Goal: Task Accomplishment & Management: Use online tool/utility

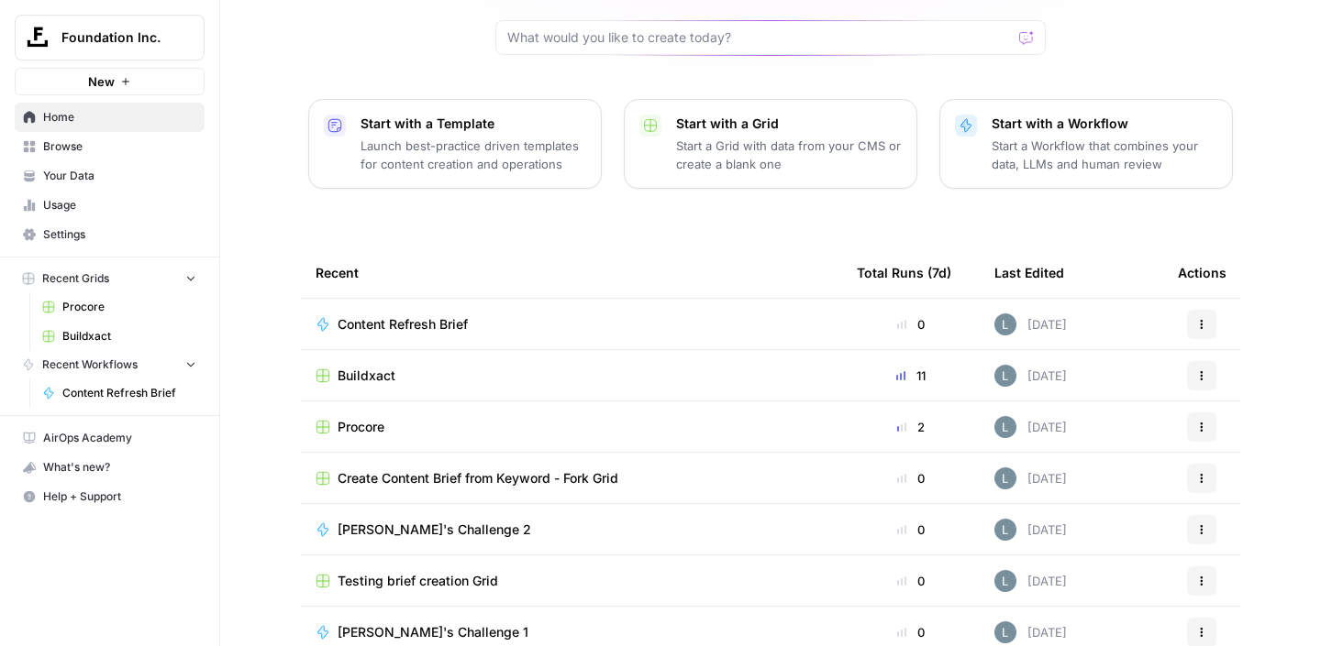
scroll to position [197, 0]
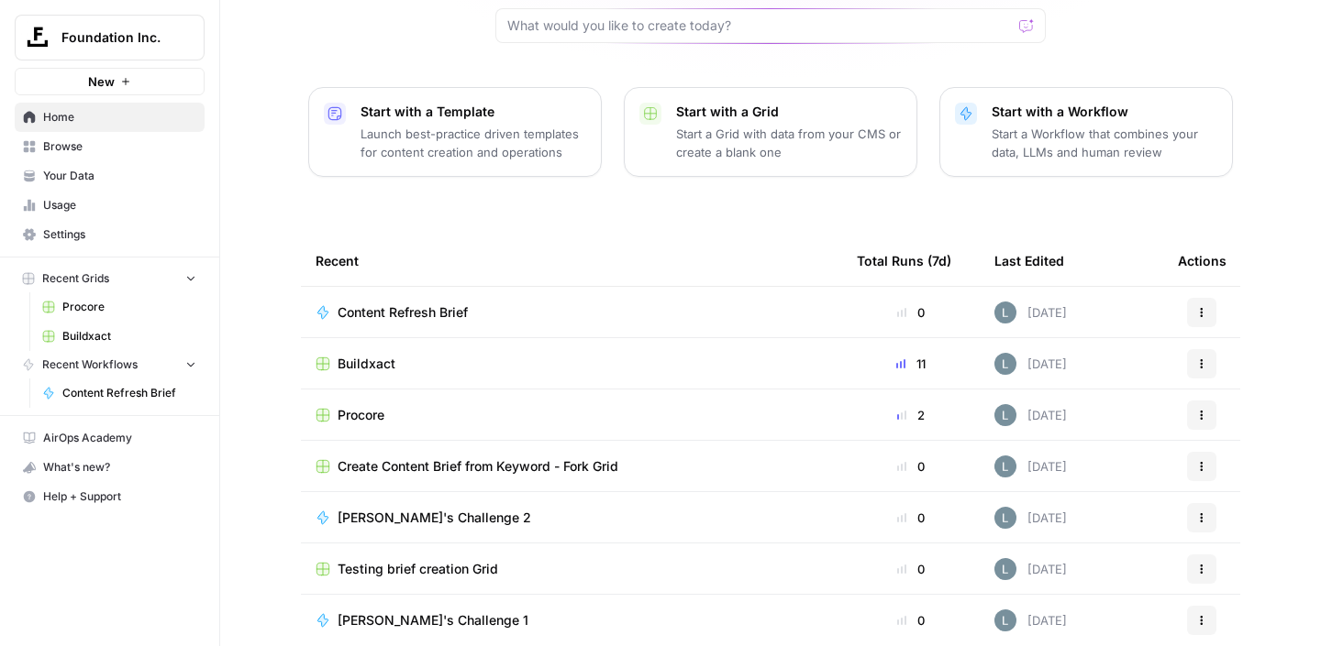
click at [376, 355] on span "Buildxact" at bounding box center [366, 364] width 58 height 18
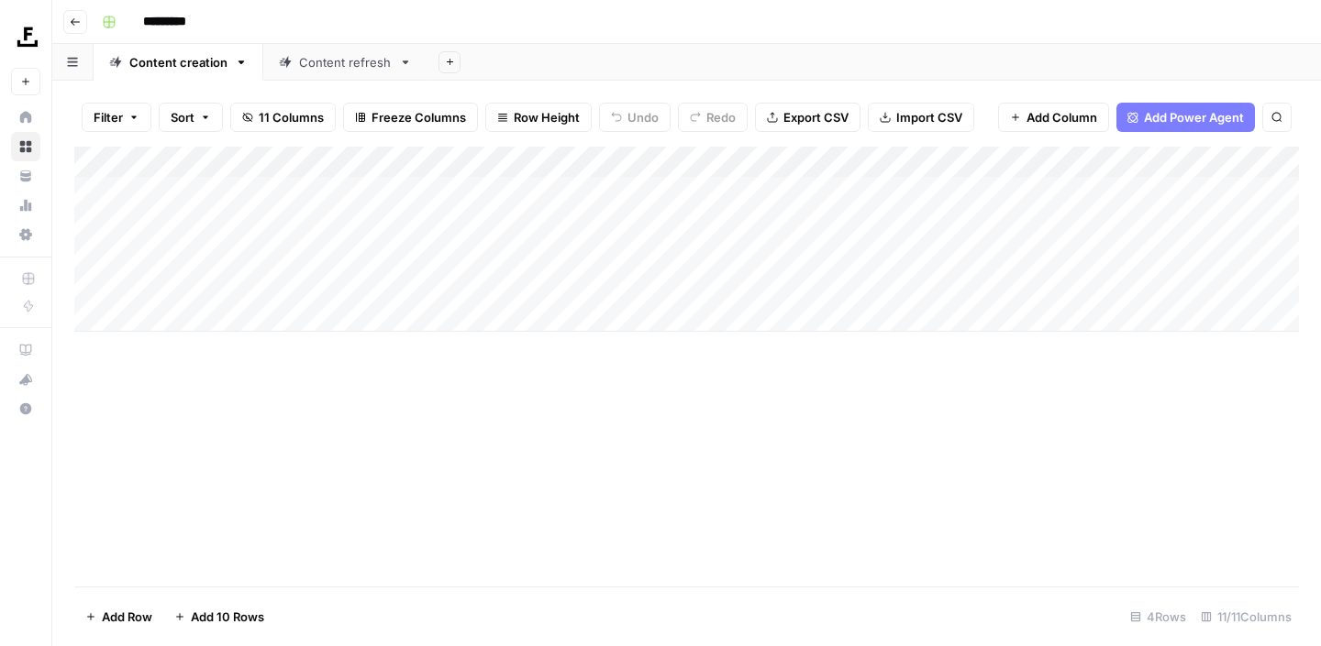
click at [638, 159] on div "Add Column" at bounding box center [686, 239] width 1224 height 185
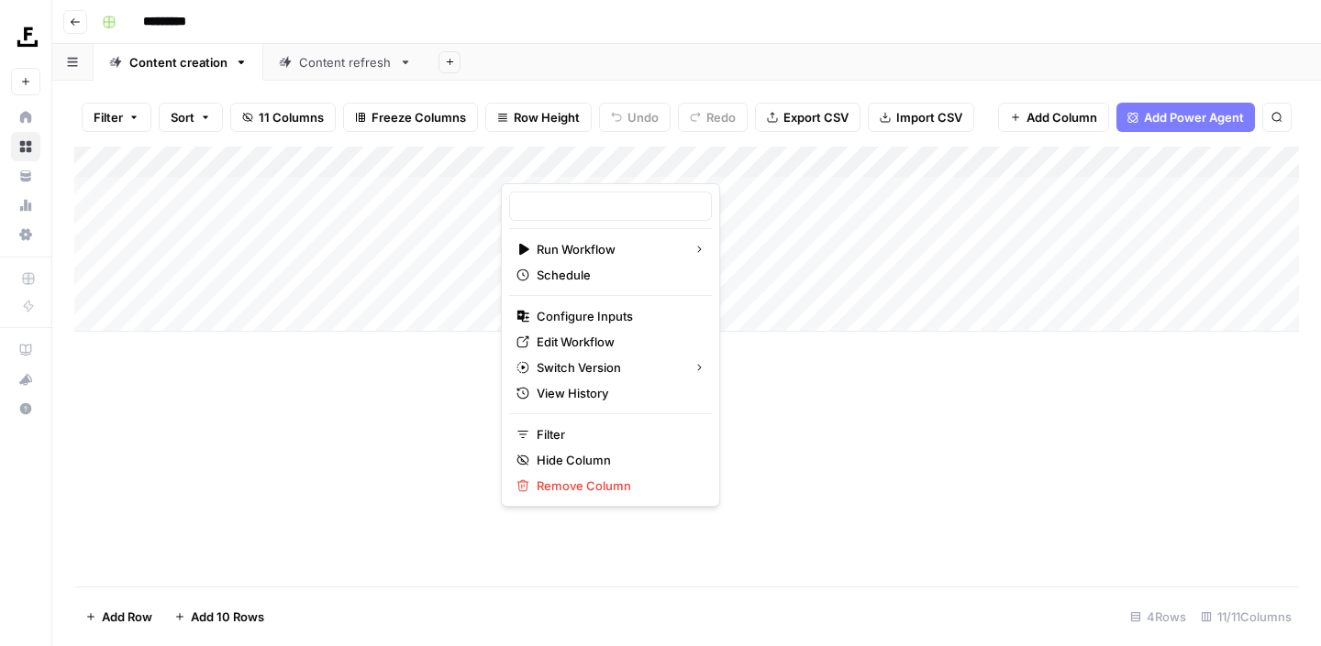
type input "1. SERP Research"
click at [590, 315] on span "Configure Inputs" at bounding box center [616, 316] width 160 height 18
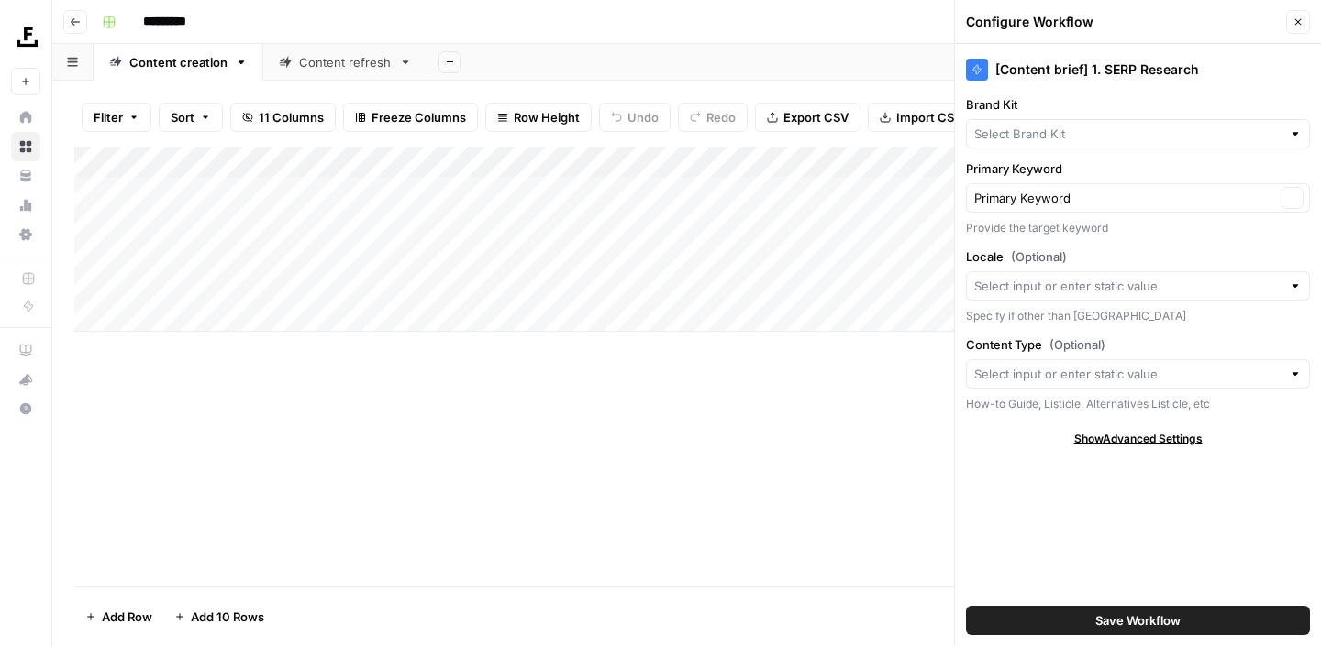
type input "Buildxact"
click at [1299, 25] on icon "button" at bounding box center [1297, 22] width 11 height 11
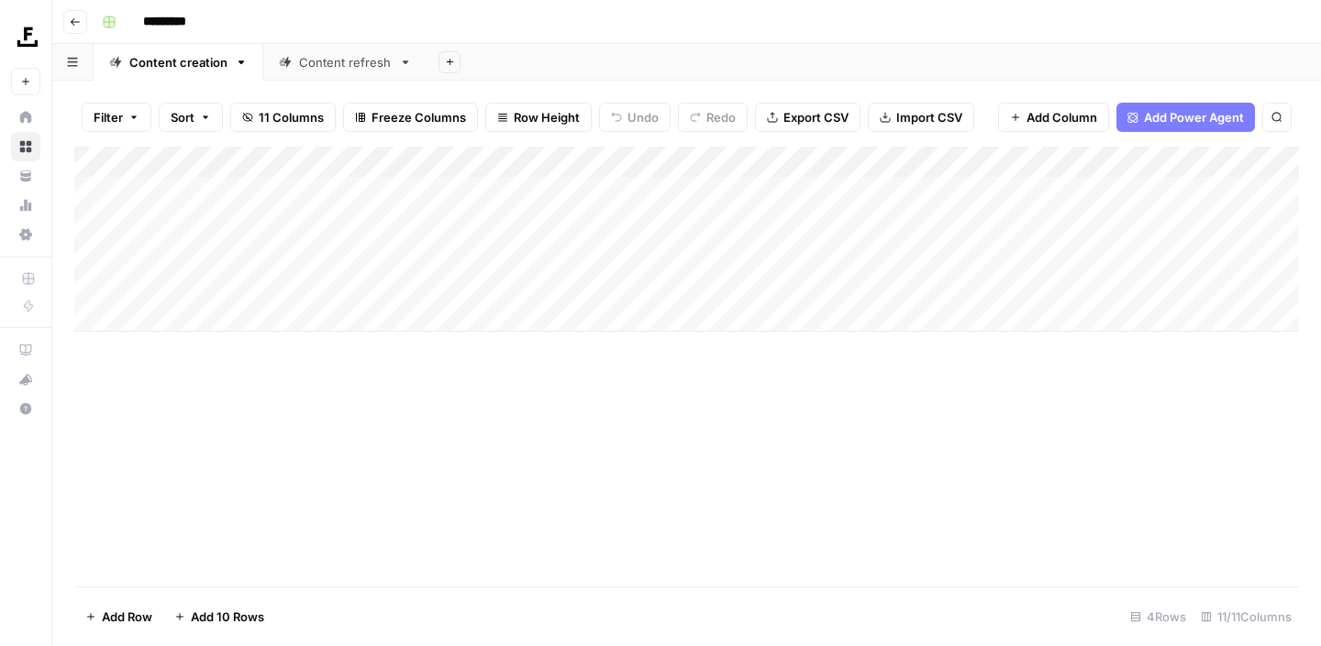
click at [964, 161] on div "Add Column" at bounding box center [686, 239] width 1224 height 185
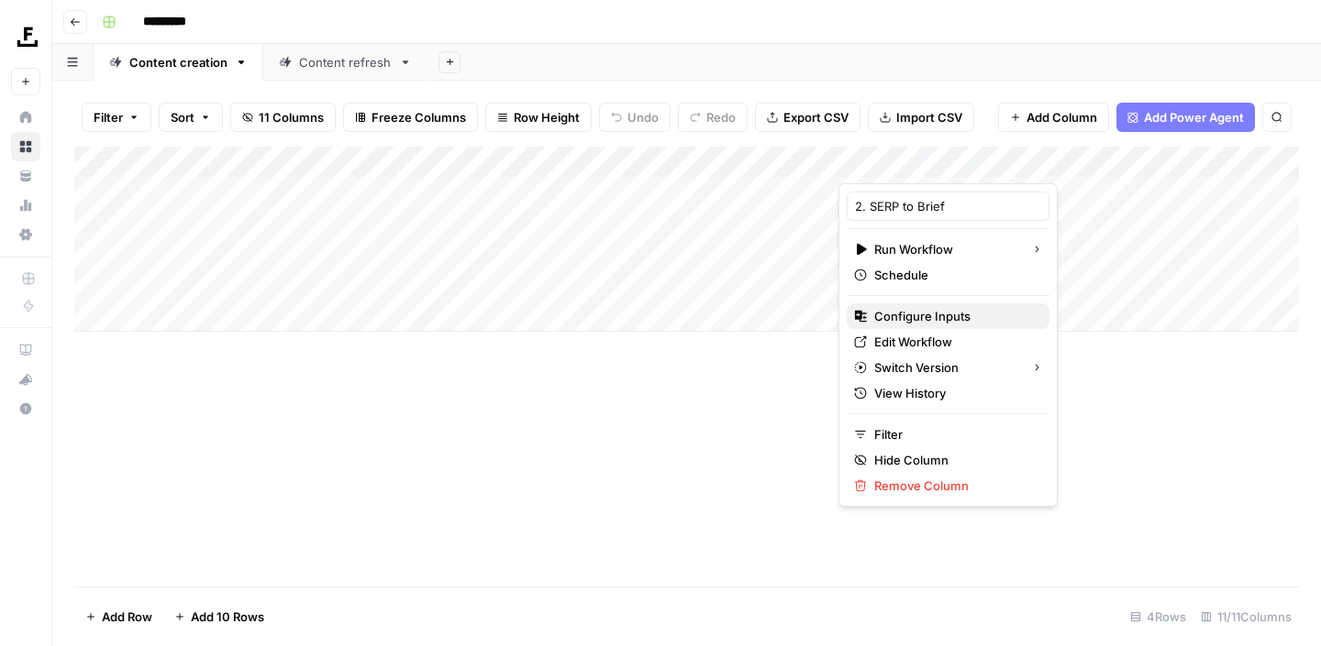
click at [931, 313] on span "Configure Inputs" at bounding box center [954, 316] width 160 height 18
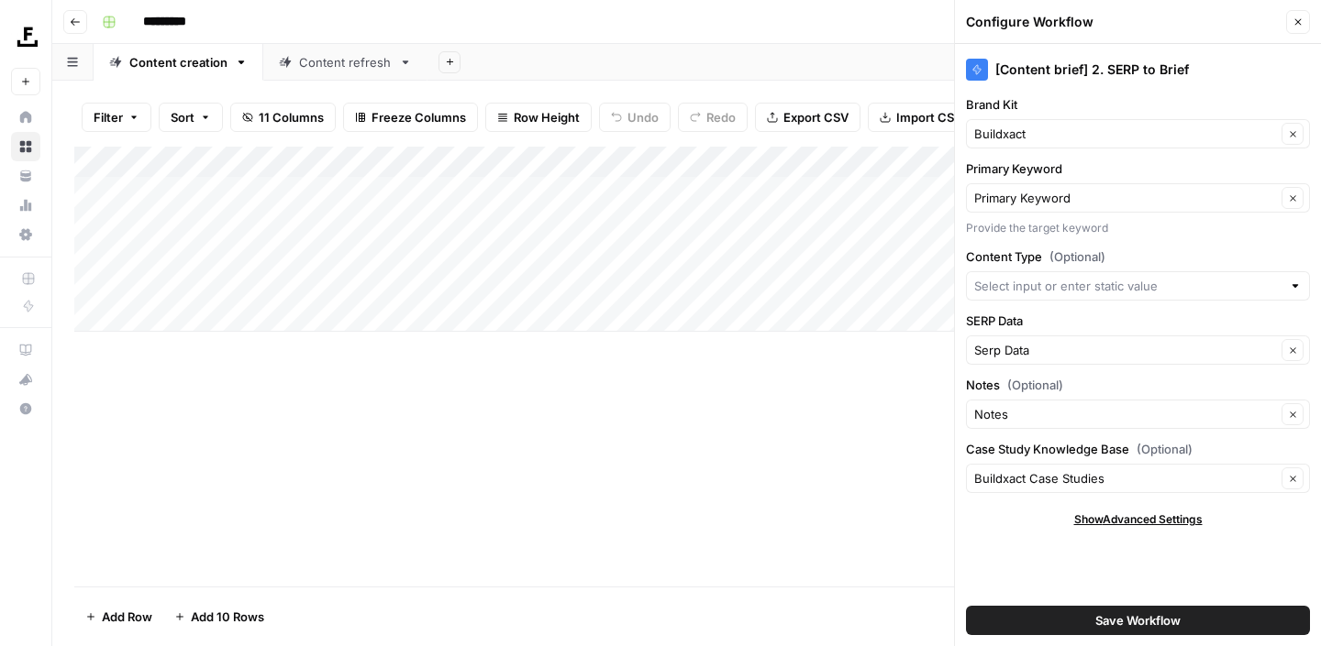
click at [851, 549] on div "Add Column" at bounding box center [686, 367] width 1224 height 440
click at [1303, 17] on button "Close" at bounding box center [1298, 22] width 24 height 24
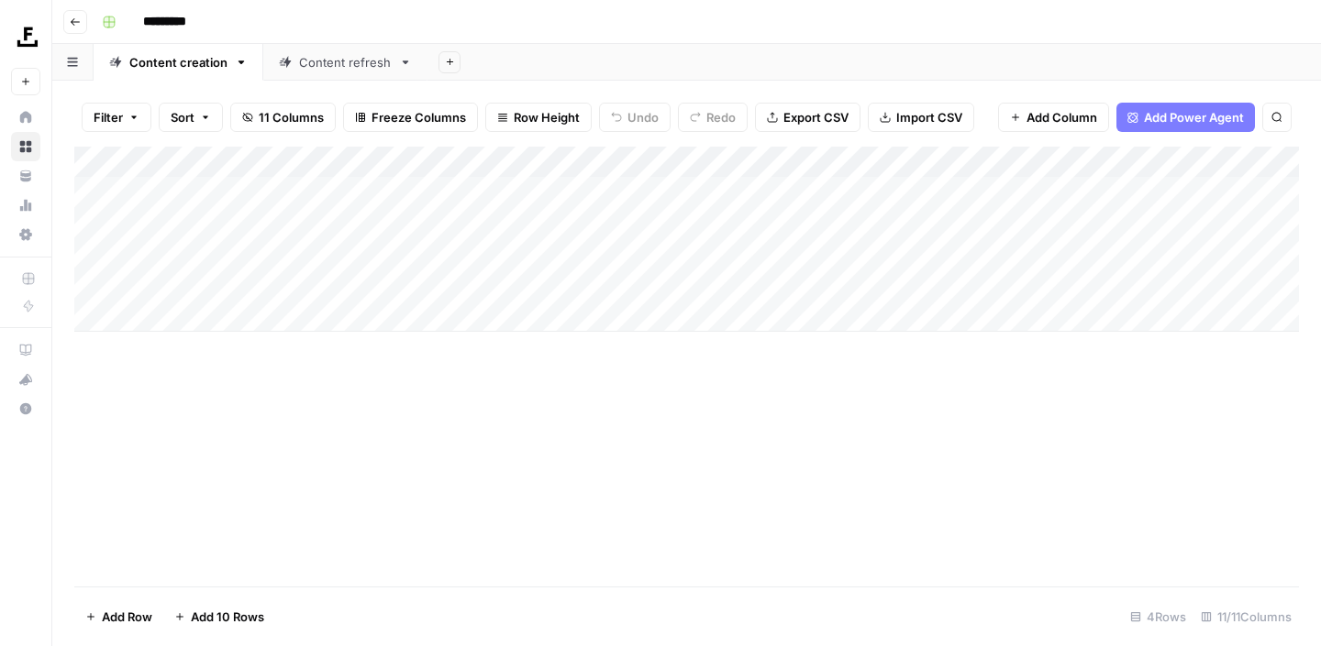
click at [368, 68] on div "Content refresh" at bounding box center [345, 62] width 93 height 18
click at [776, 163] on div "Add Column" at bounding box center [686, 224] width 1224 height 154
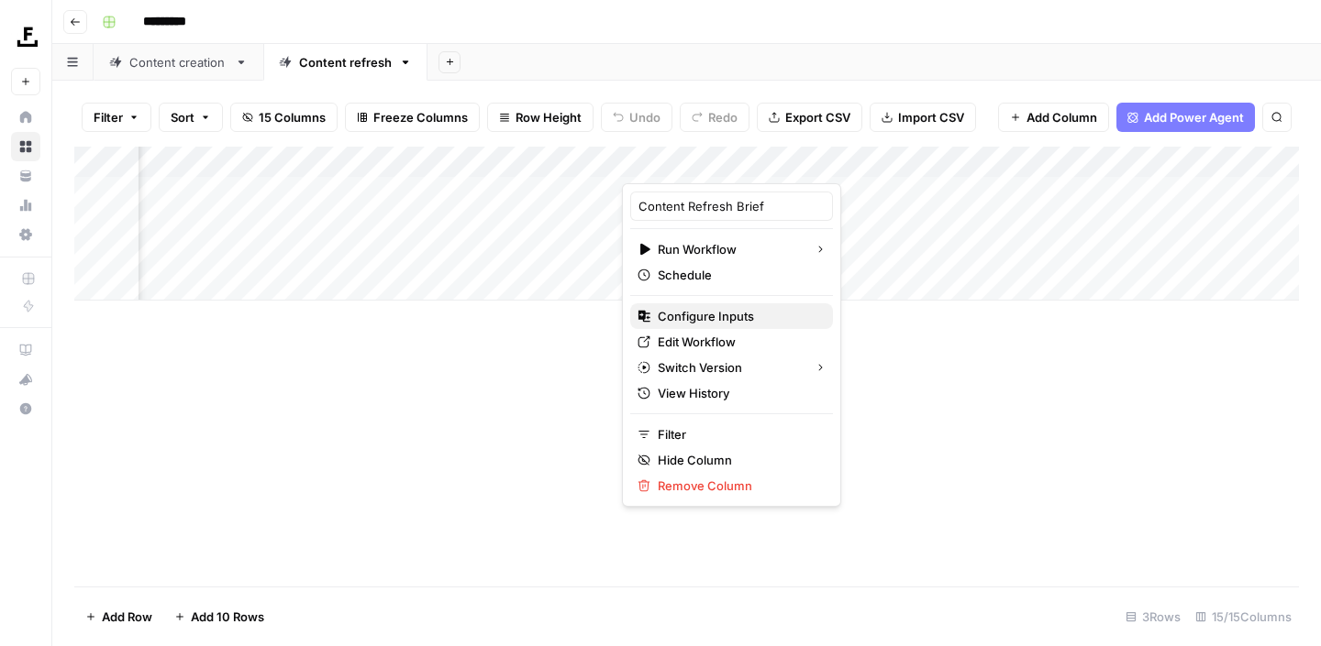
click at [729, 326] on button "Configure Inputs" at bounding box center [731, 317] width 203 height 26
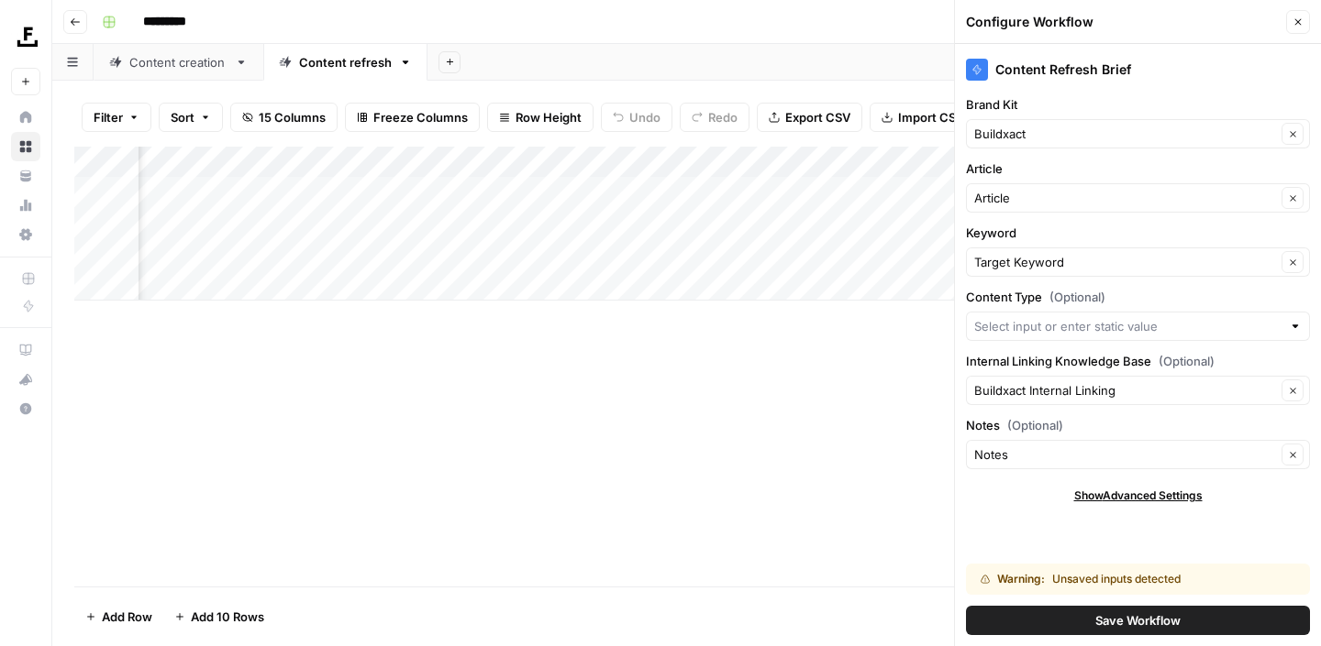
click at [1297, 27] on icon "button" at bounding box center [1297, 22] width 11 height 11
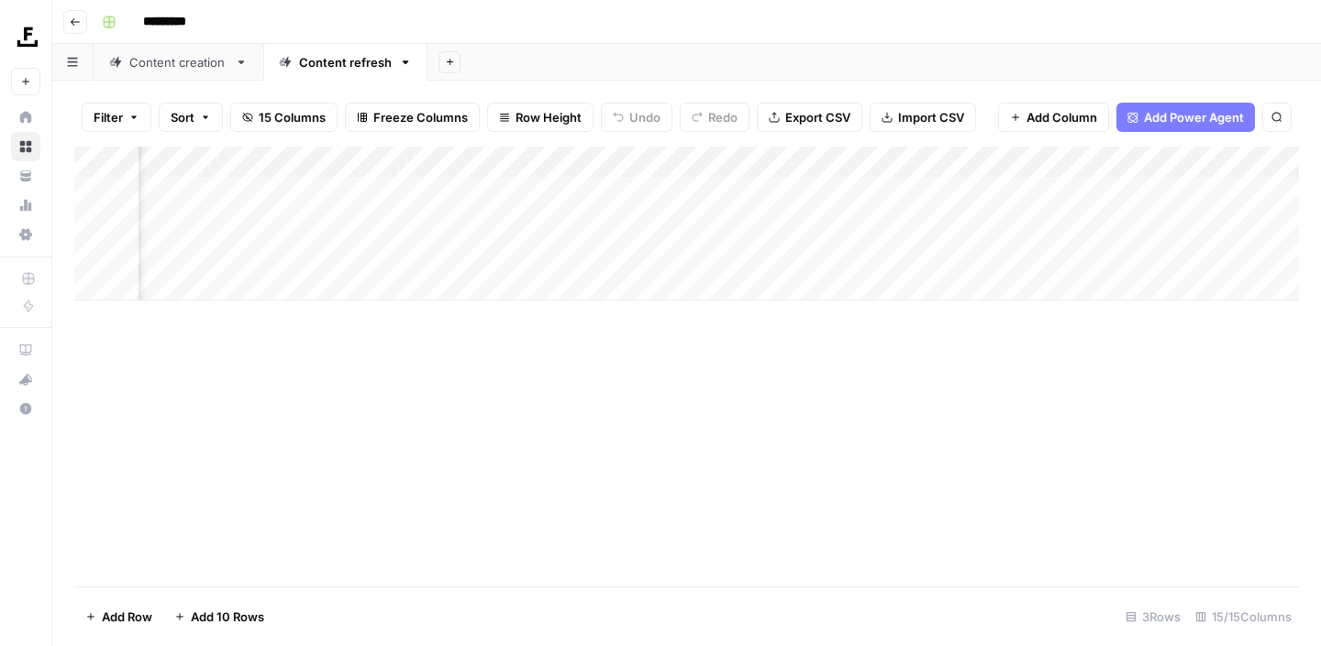
click at [771, 255] on div "Add Column" at bounding box center [686, 224] width 1224 height 154
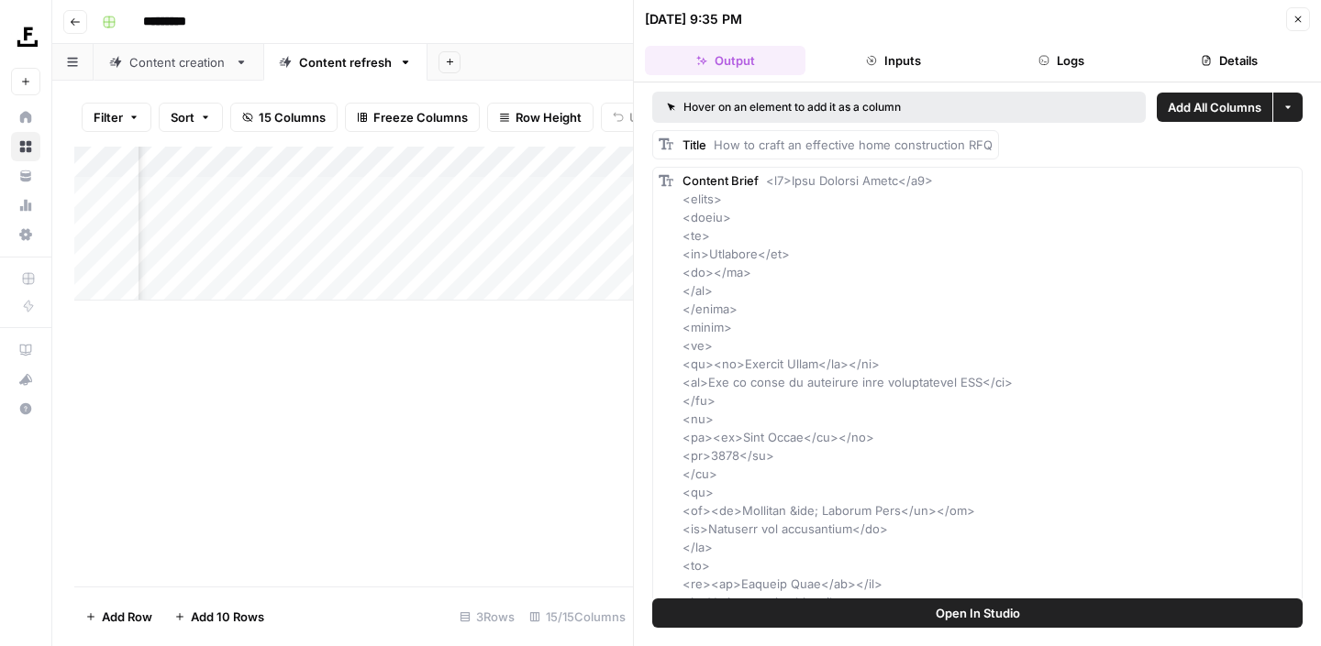
click at [1304, 7] on button "Close" at bounding box center [1298, 19] width 24 height 24
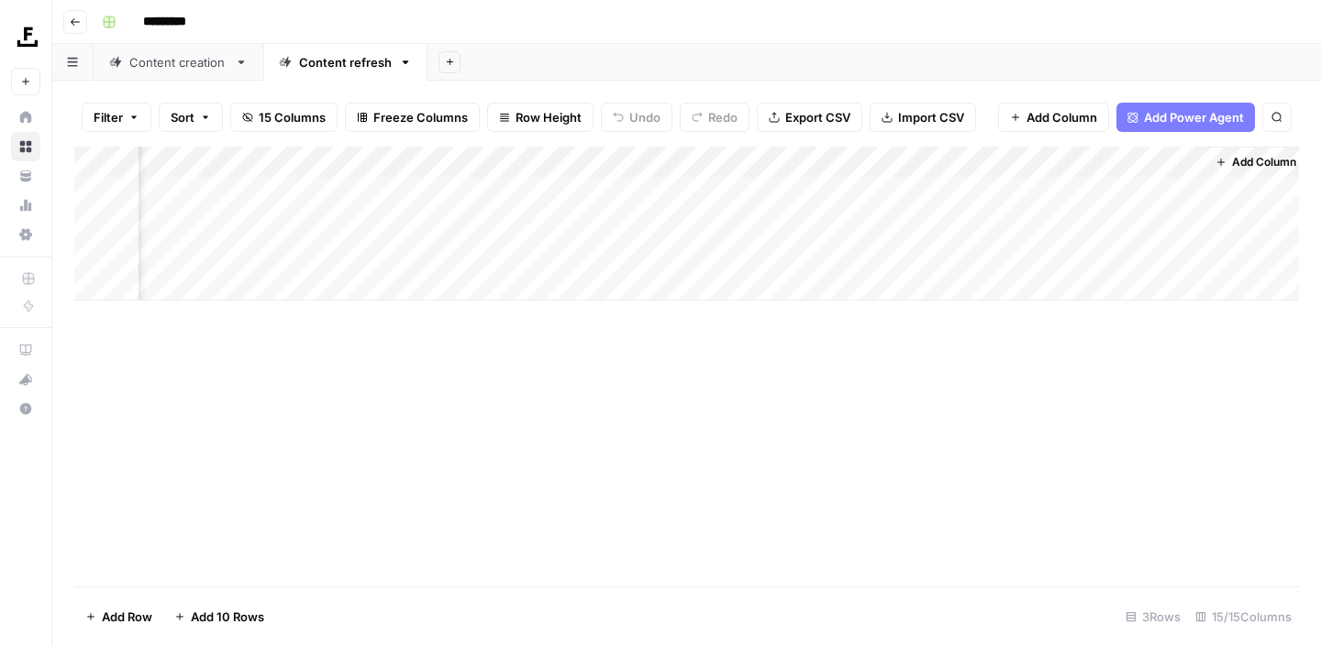
scroll to position [0, 1819]
click at [330, 252] on div "Add Column" at bounding box center [686, 224] width 1224 height 154
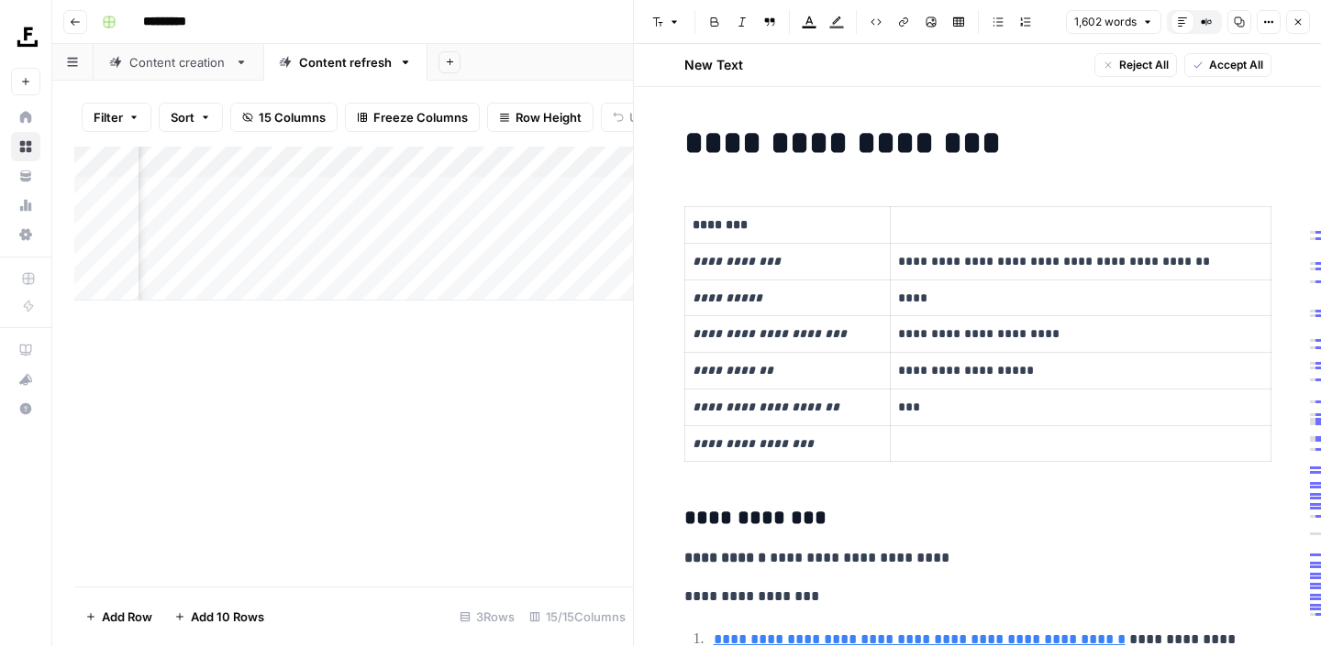
click at [1306, 22] on button "Close" at bounding box center [1298, 22] width 24 height 24
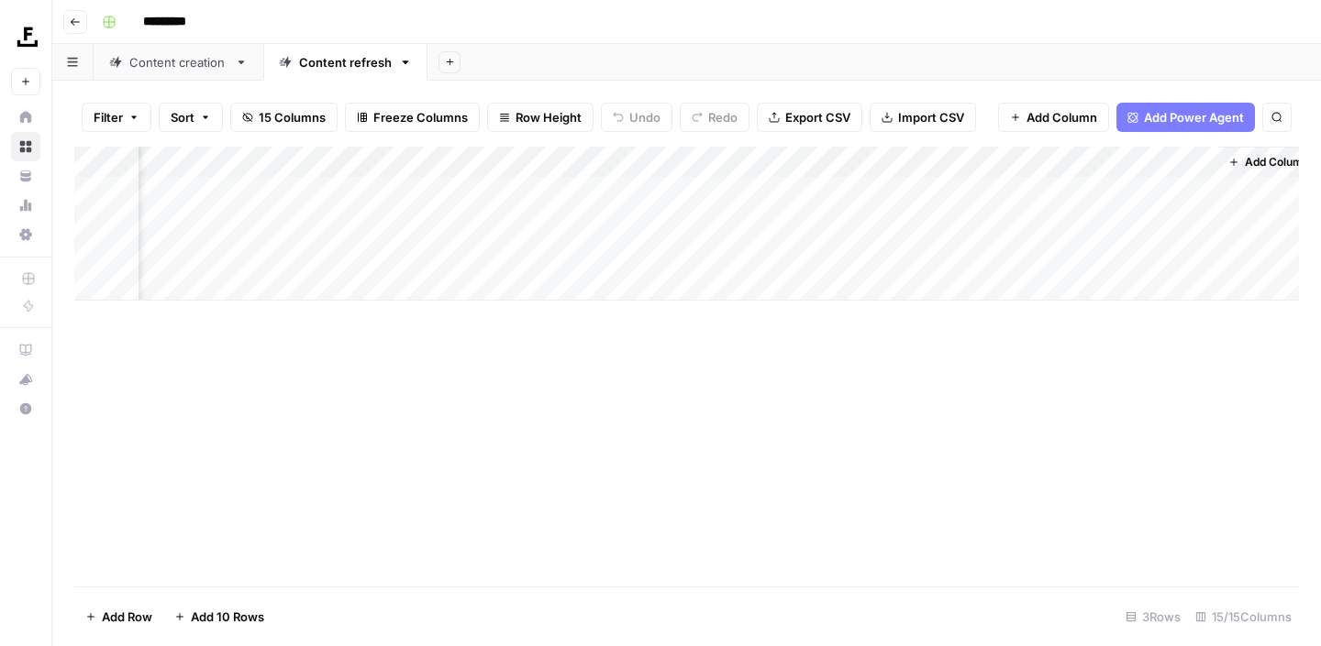
scroll to position [0, 1819]
click at [930, 221] on div "Add Column" at bounding box center [686, 224] width 1224 height 154
click at [1157, 227] on div "Add Column" at bounding box center [686, 224] width 1224 height 154
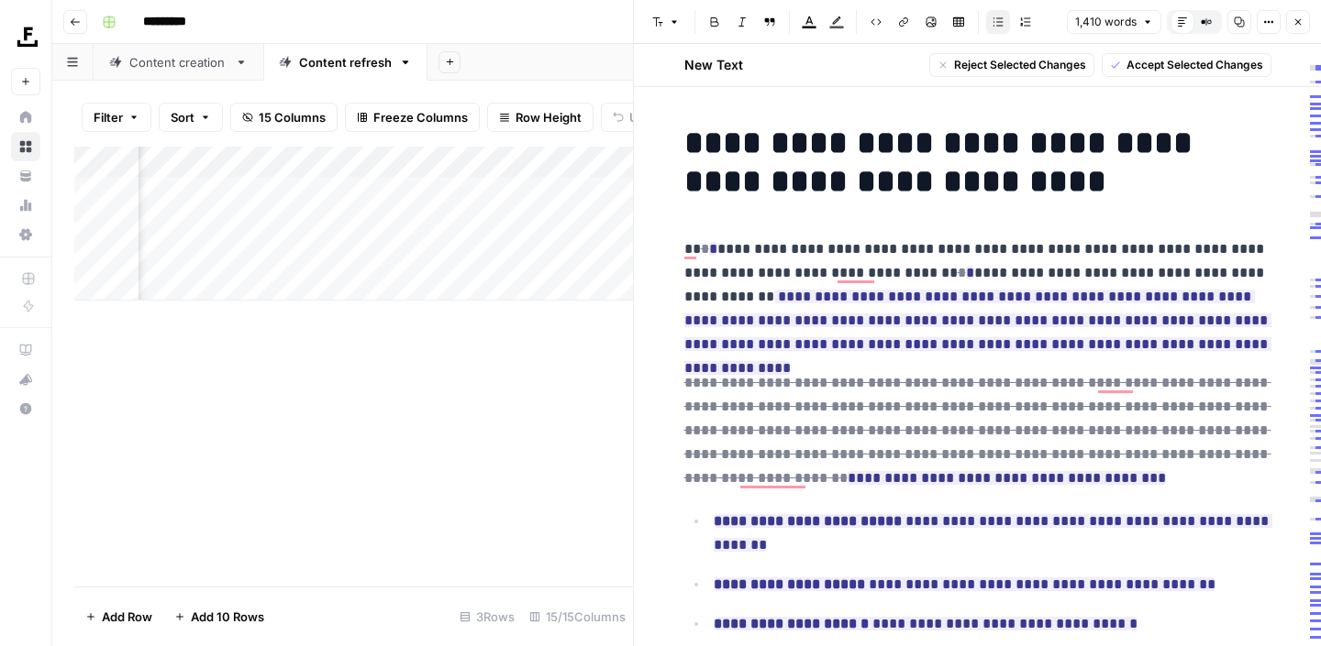
click at [1182, 61] on span "Accept Selected Changes" at bounding box center [1194, 65] width 137 height 17
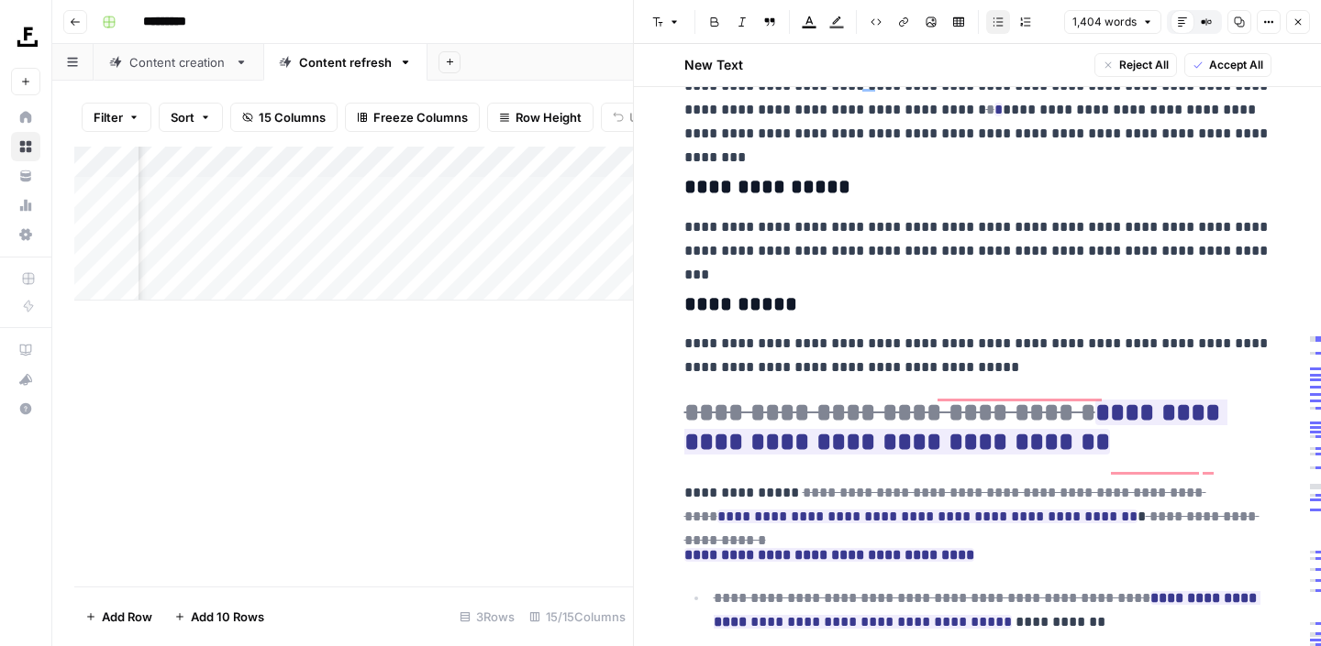
click at [1221, 61] on span "Accept All" at bounding box center [1236, 65] width 54 height 17
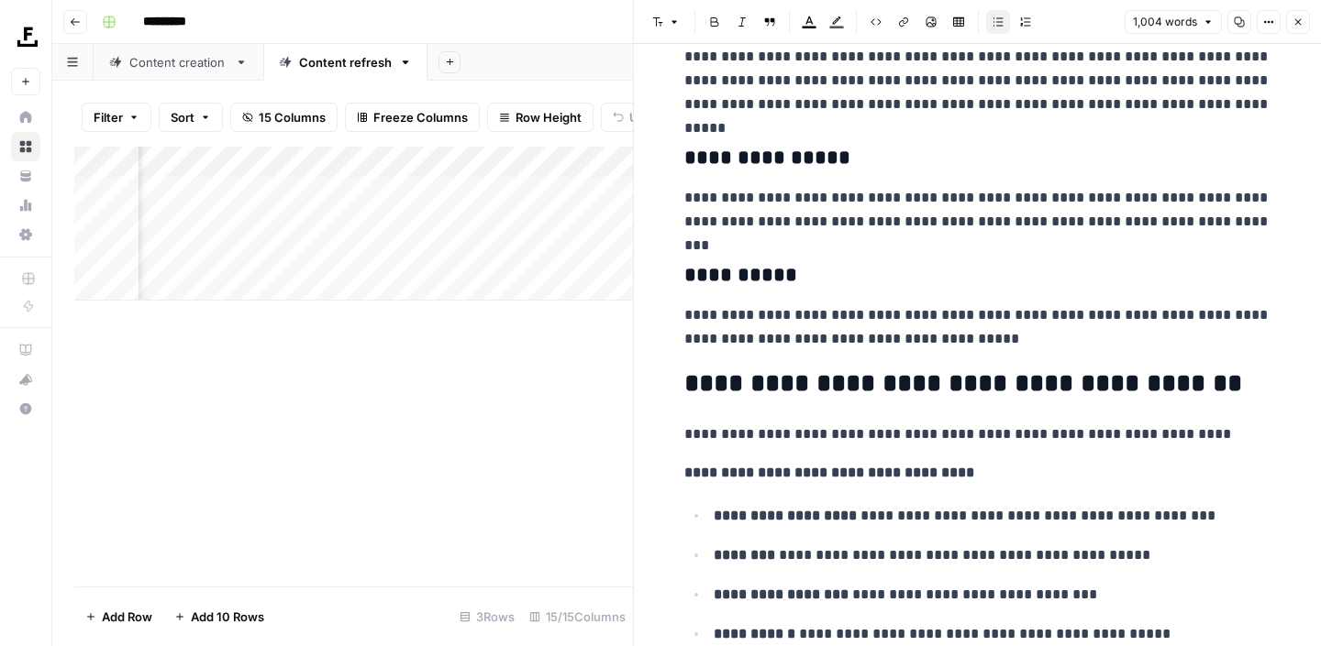
scroll to position [0, 0]
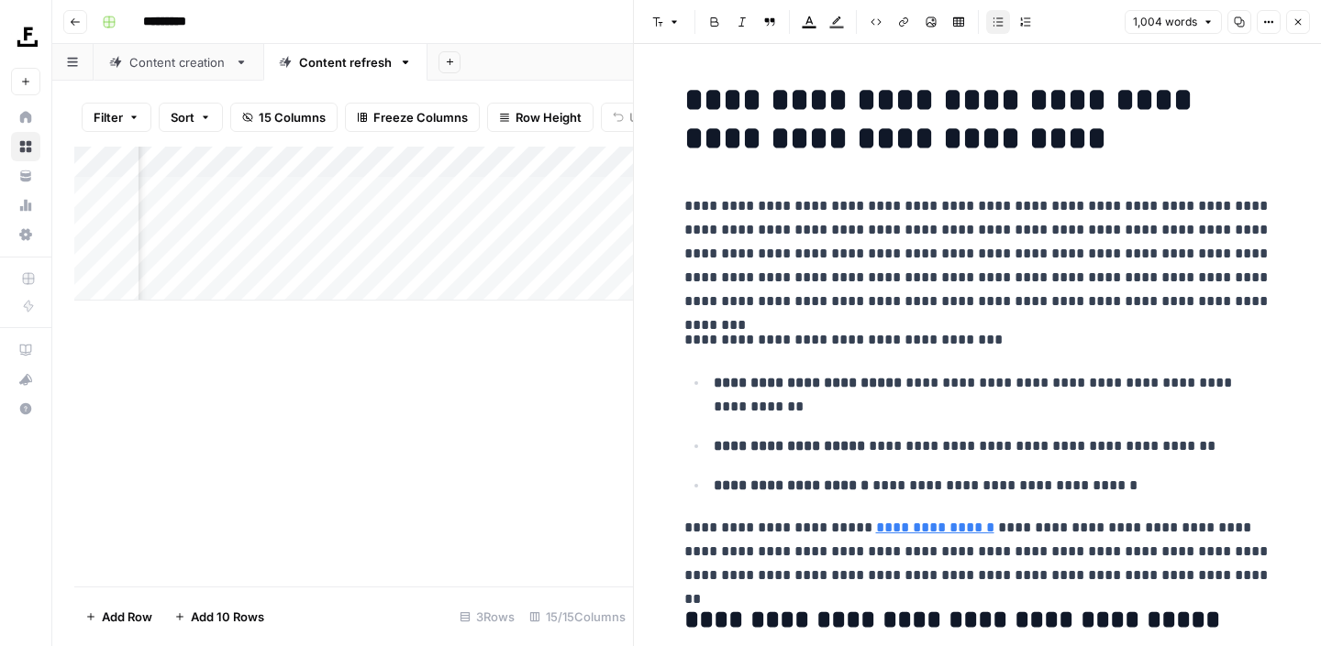
click at [1235, 17] on icon "button" at bounding box center [1238, 22] width 11 height 11
click at [1300, 21] on icon "button" at bounding box center [1297, 22] width 11 height 11
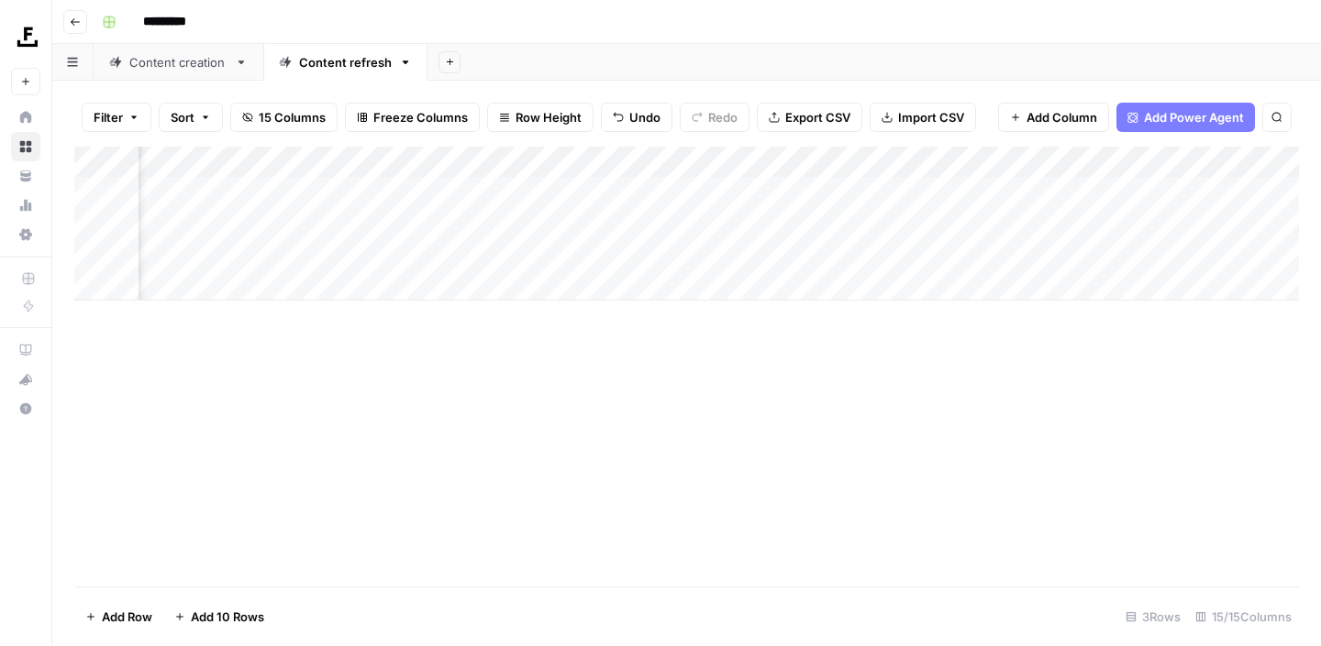
scroll to position [0, 319]
click at [978, 224] on div "Add Column" at bounding box center [686, 224] width 1224 height 154
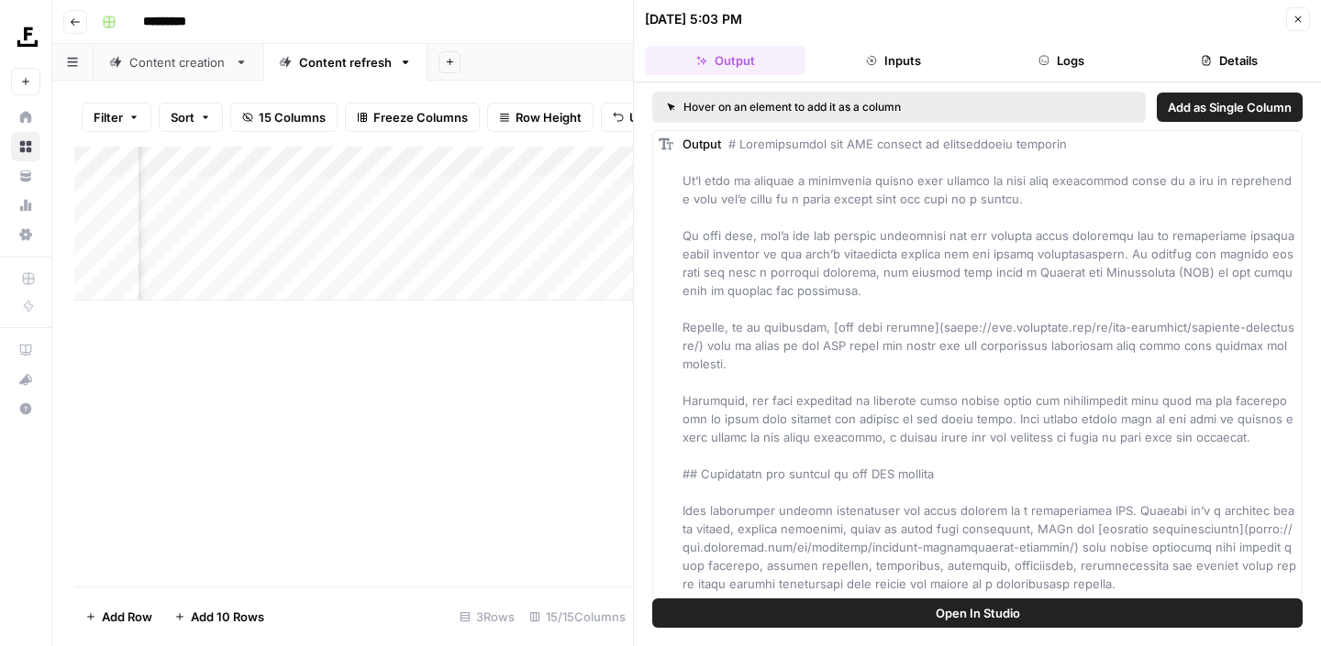
click at [1301, 14] on icon "button" at bounding box center [1297, 19] width 11 height 11
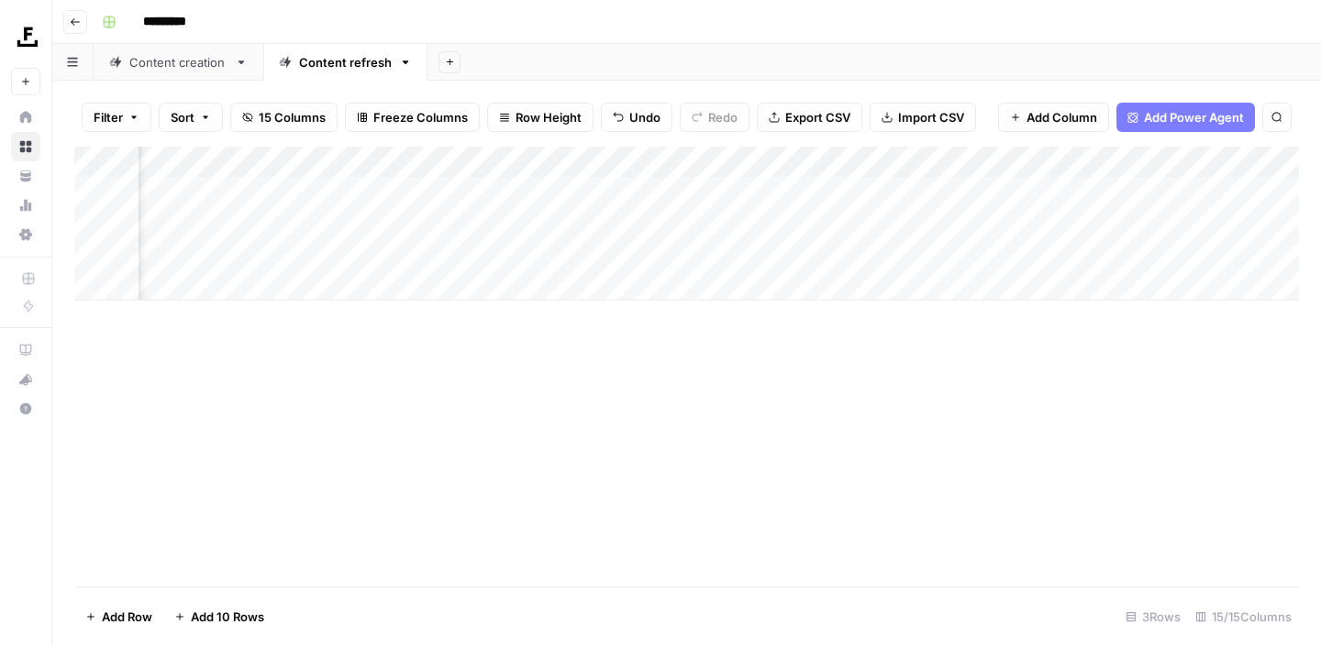
scroll to position [0, 723]
click at [927, 220] on div "Add Column" at bounding box center [686, 224] width 1224 height 154
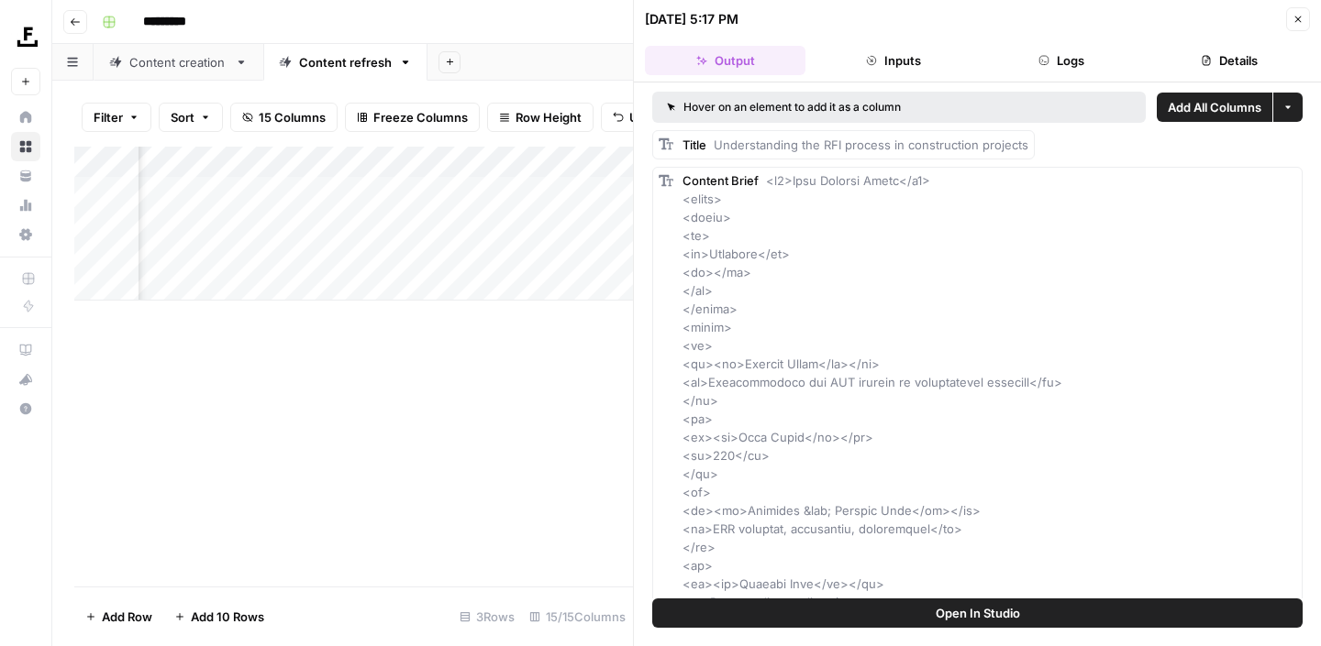
click at [1299, 18] on icon "button" at bounding box center [1298, 20] width 6 height 6
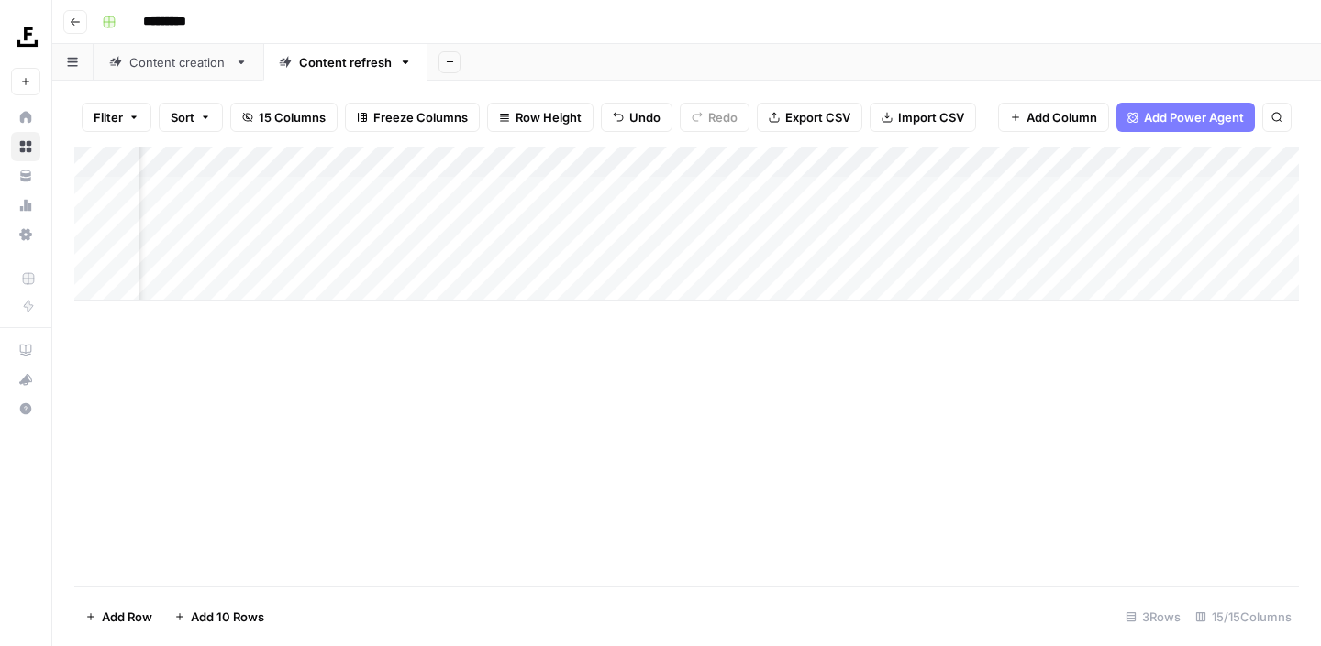
scroll to position [0, 1089]
click at [1057, 224] on div "Add Column" at bounding box center [686, 224] width 1224 height 154
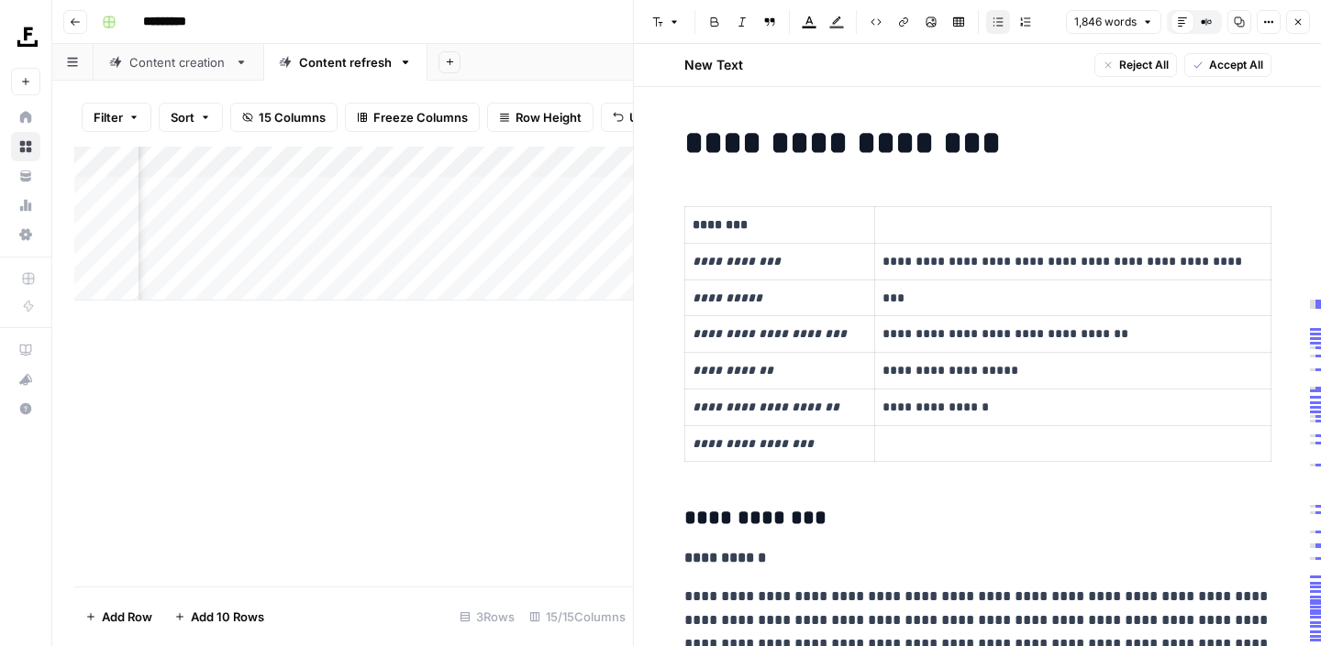
click at [1297, 26] on icon "button" at bounding box center [1297, 22] width 11 height 11
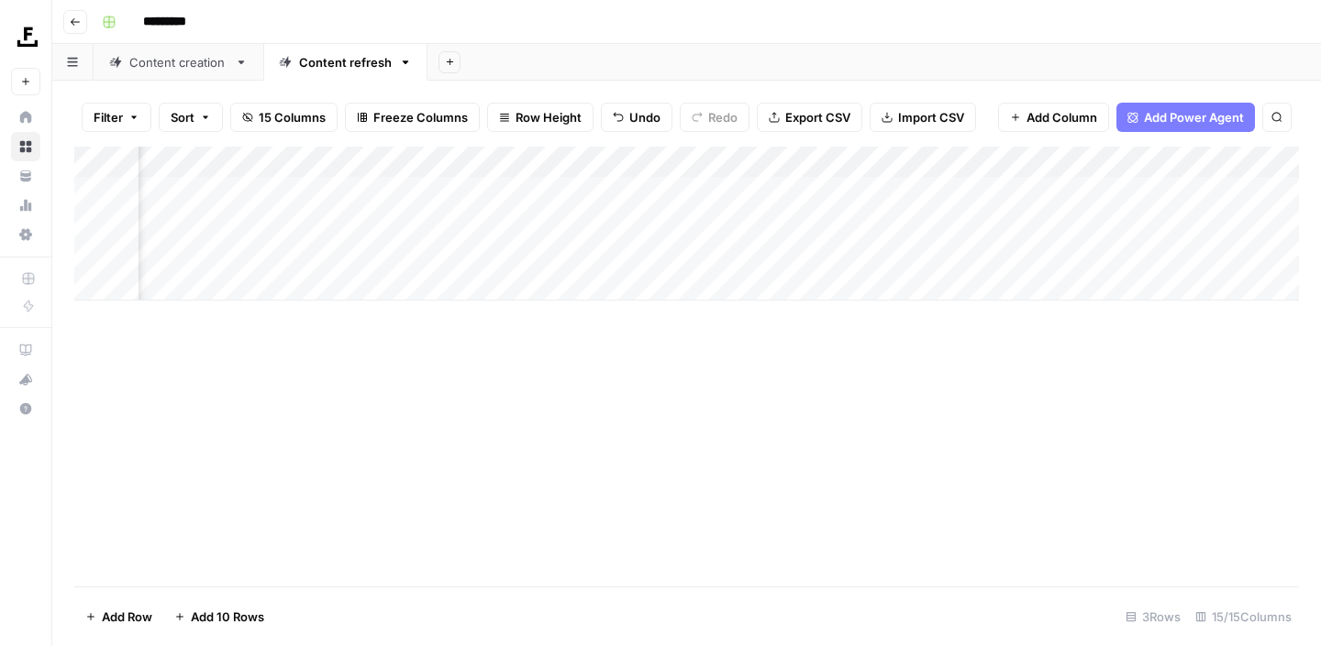
scroll to position [0, 614]
click at [876, 223] on div "Add Column" at bounding box center [686, 224] width 1224 height 154
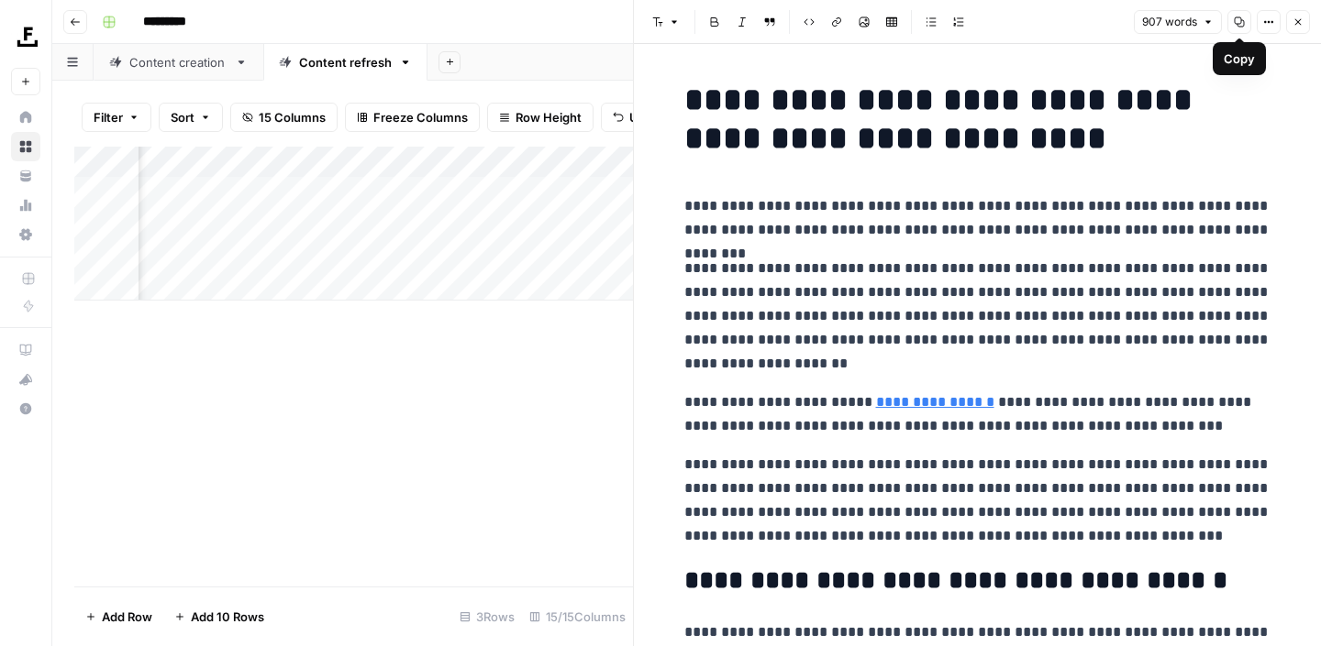
click at [1240, 23] on icon "button" at bounding box center [1239, 22] width 10 height 10
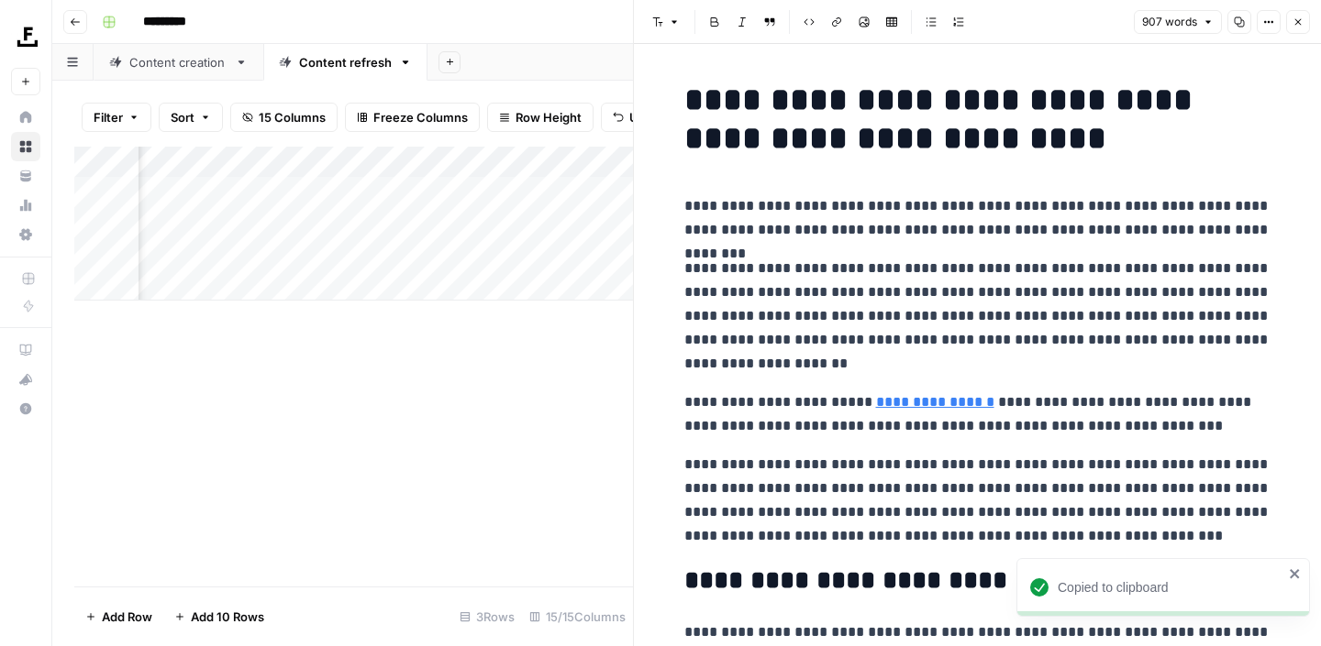
click at [1293, 23] on icon "button" at bounding box center [1297, 22] width 11 height 11
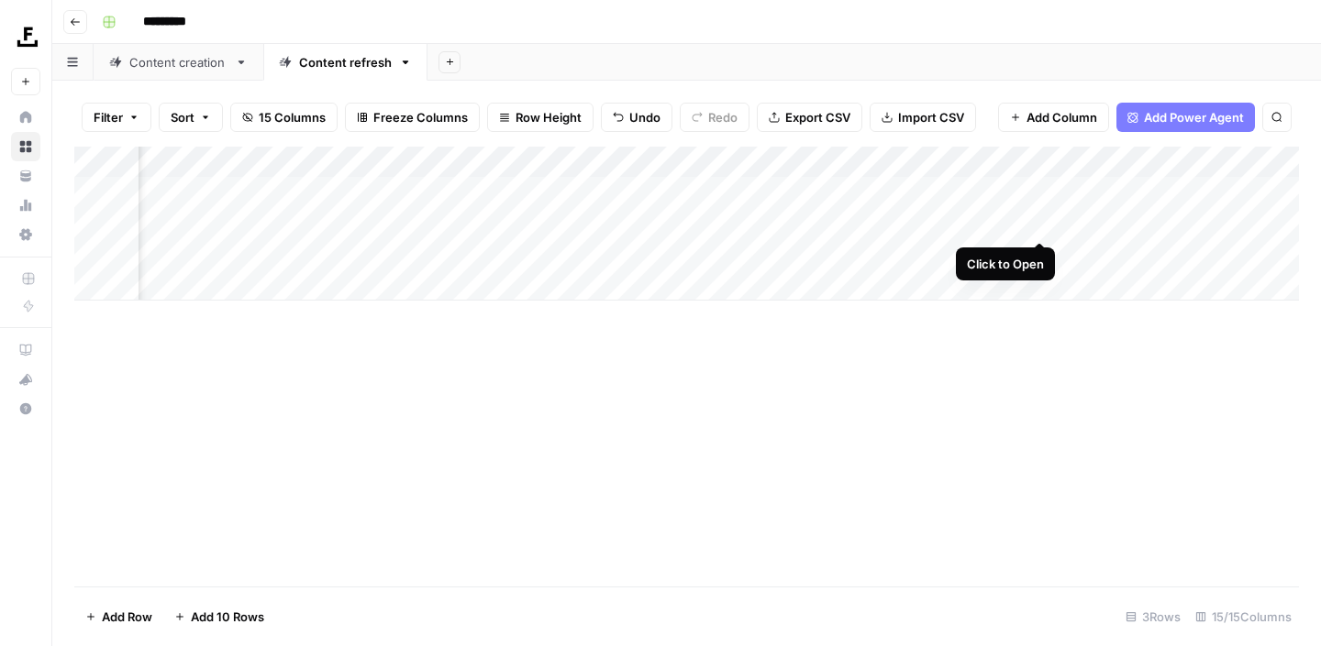
click at [1040, 224] on div "Add Column" at bounding box center [686, 224] width 1224 height 154
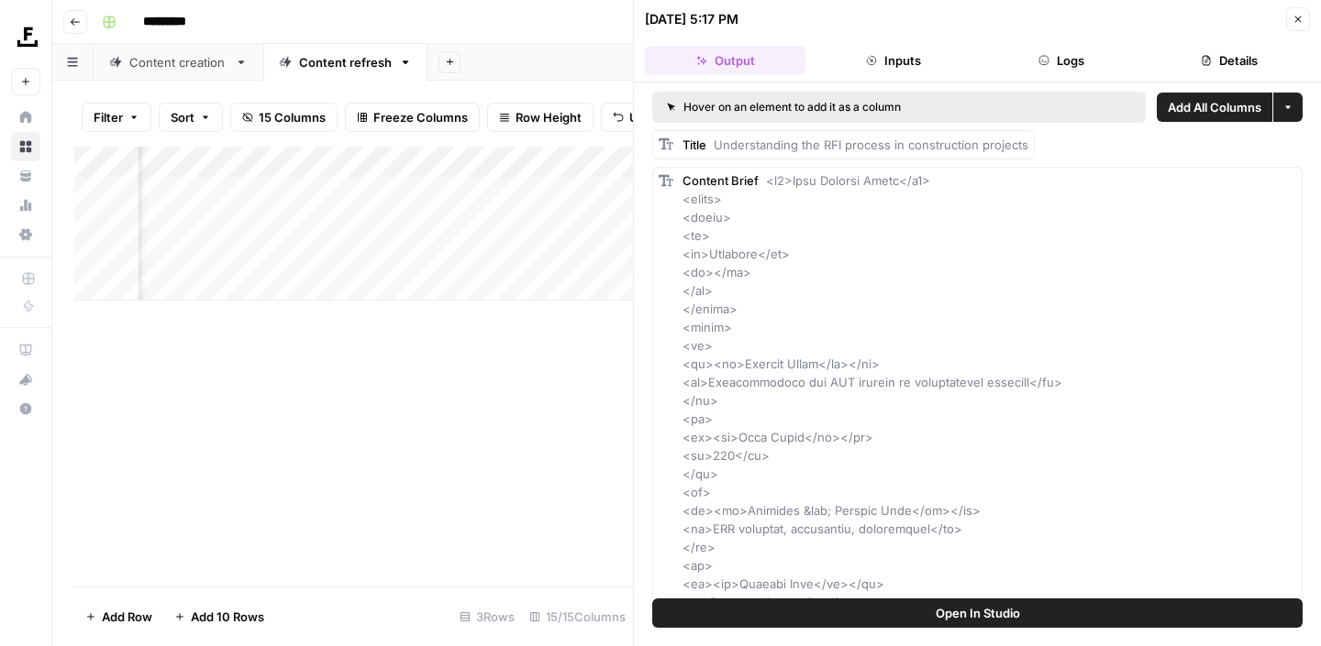
click at [1299, 22] on icon "button" at bounding box center [1297, 19] width 11 height 11
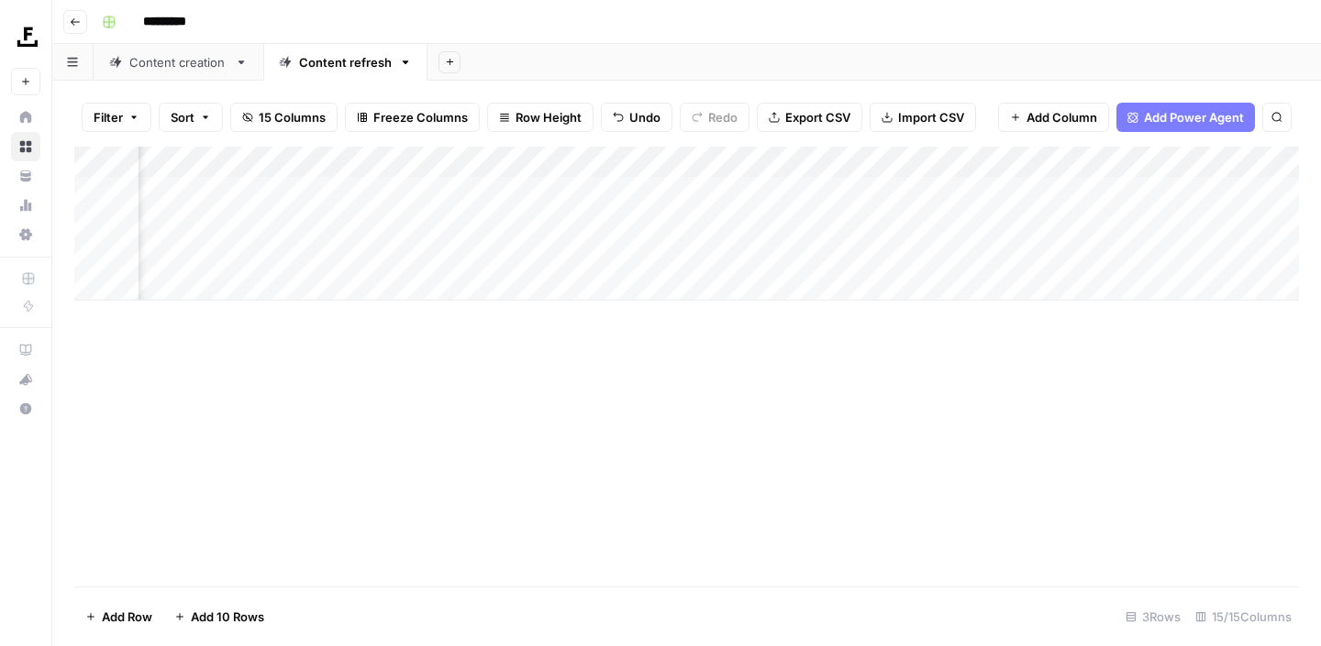
scroll to position [0, 334]
click at [715, 218] on div "Add Column" at bounding box center [686, 224] width 1224 height 154
click at [702, 227] on div "Add Column" at bounding box center [686, 224] width 1224 height 154
click at [690, 418] on div "Add Column" at bounding box center [686, 367] width 1224 height 440
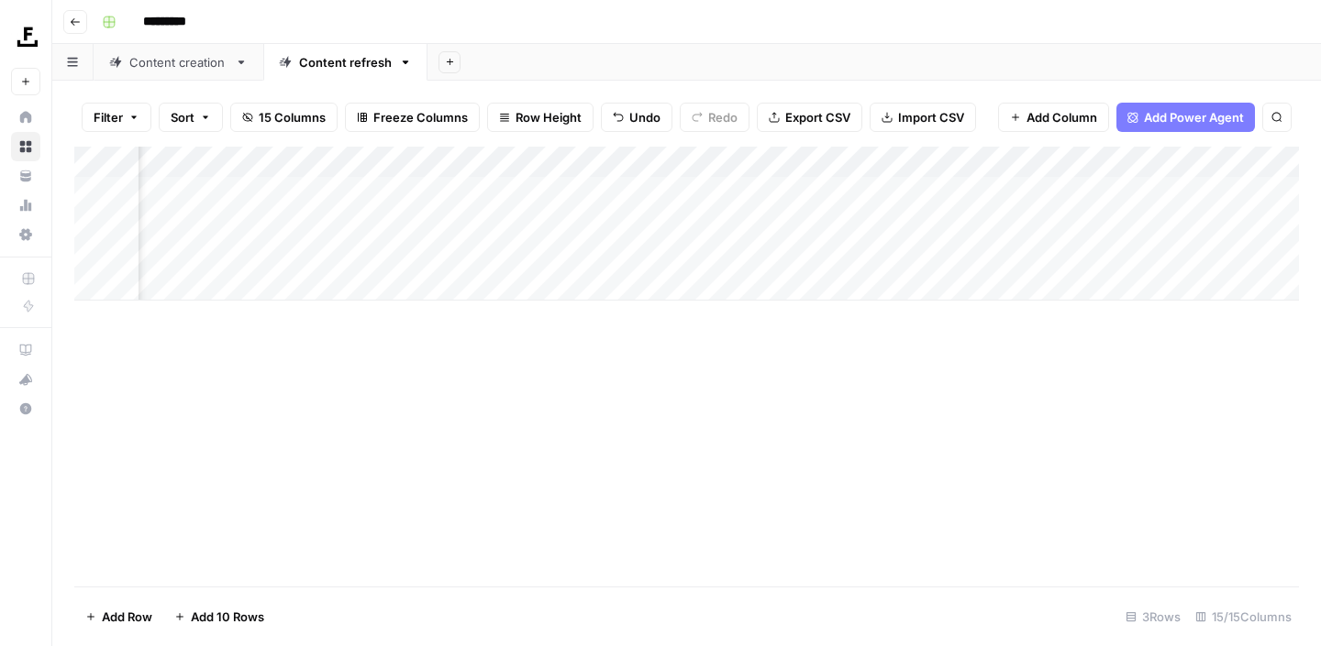
scroll to position [0, 537]
click at [514, 225] on div "Add Column" at bounding box center [686, 224] width 1224 height 154
click at [544, 364] on div "Add Column" at bounding box center [686, 367] width 1224 height 440
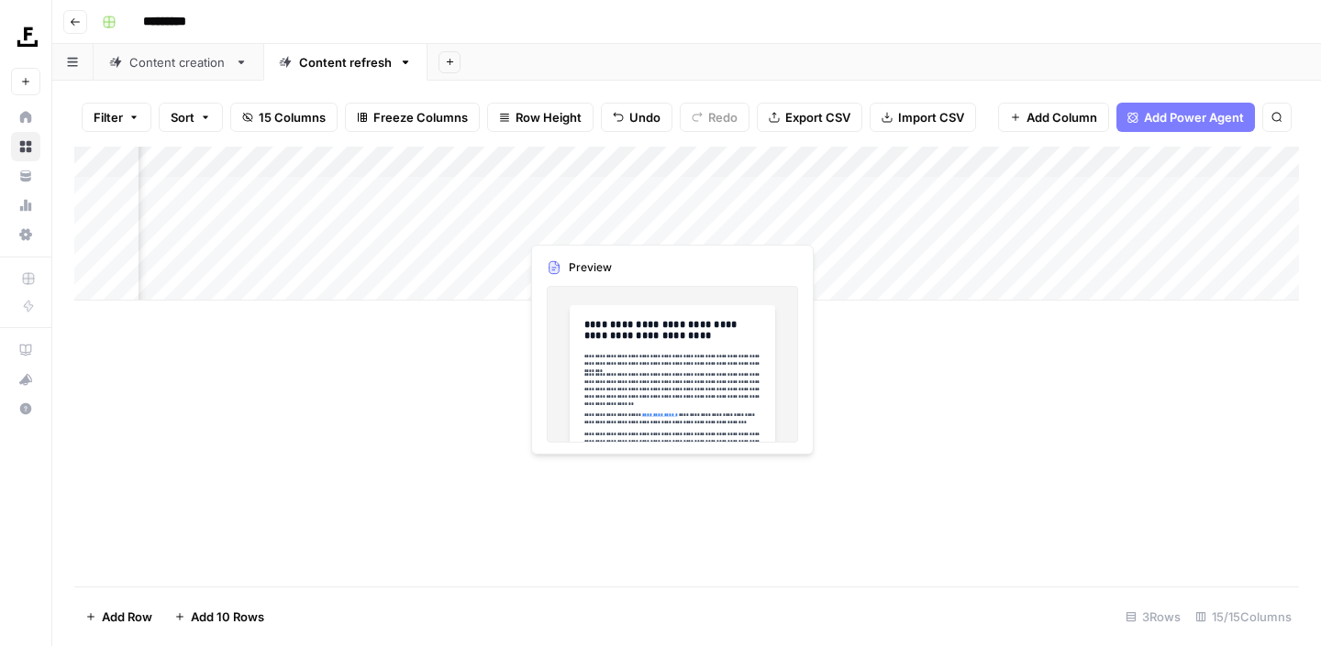
click at [603, 214] on div "Add Column" at bounding box center [686, 224] width 1224 height 154
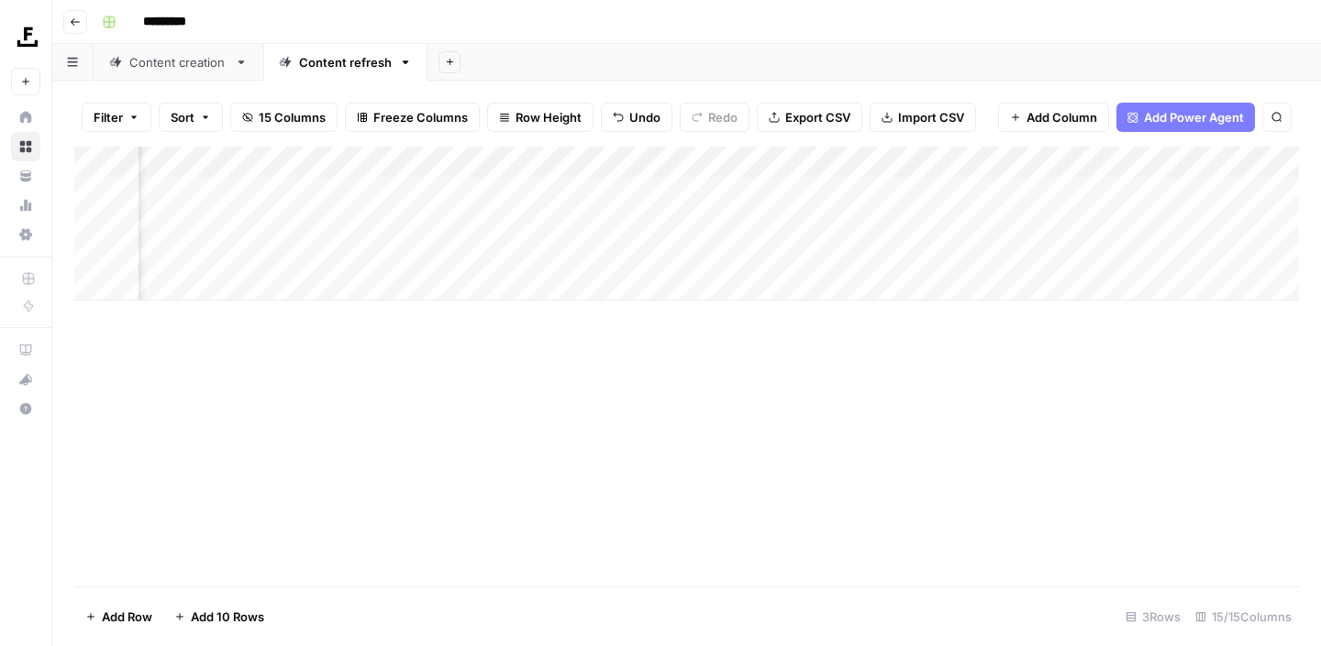
click at [665, 218] on div "Add Column" at bounding box center [686, 224] width 1224 height 154
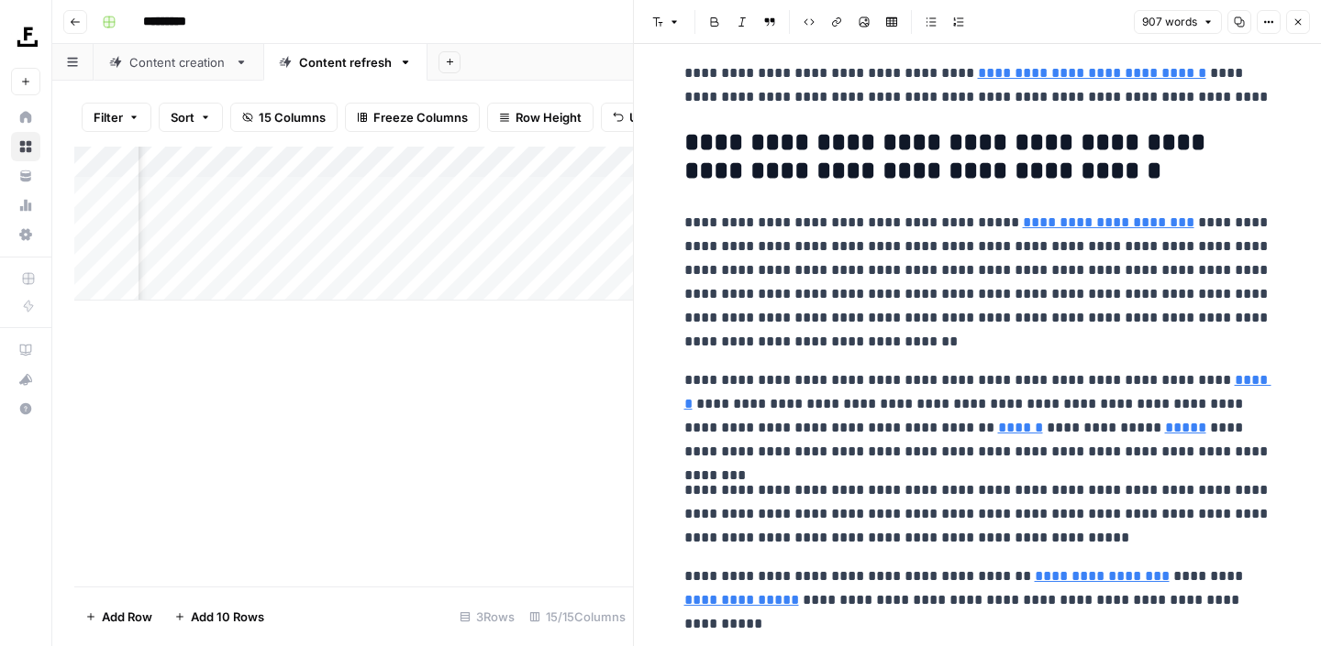
scroll to position [2439, 0]
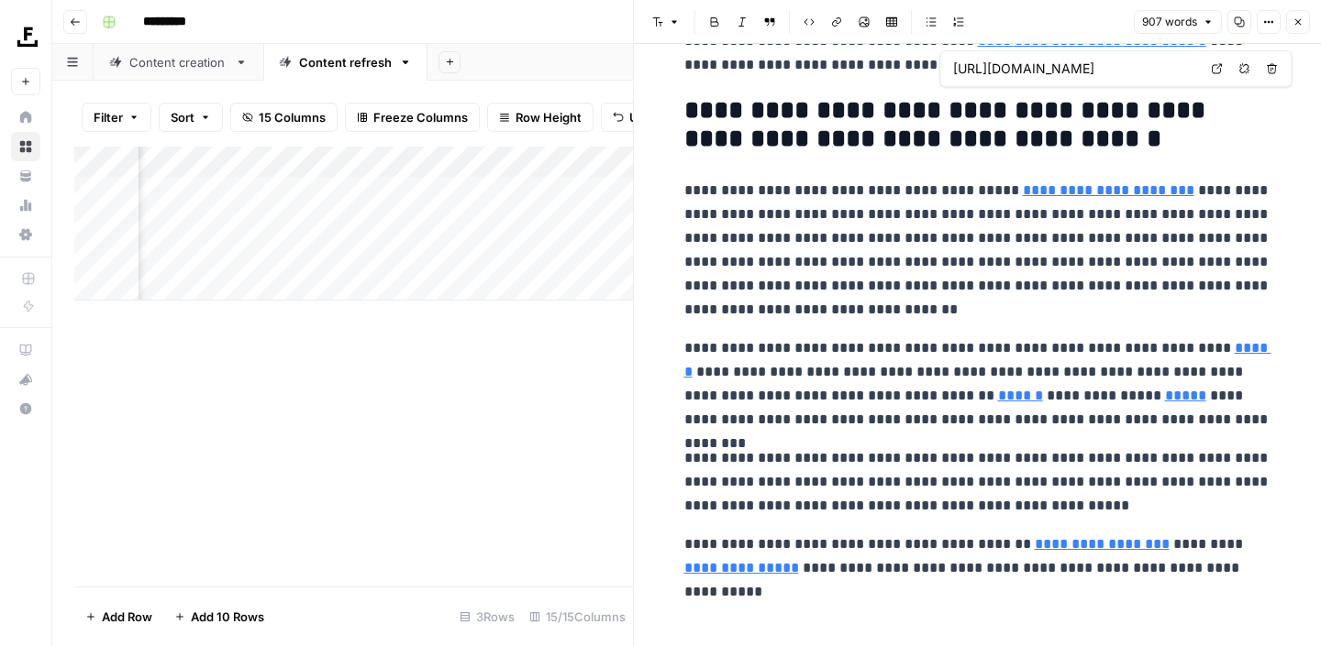
click at [1292, 17] on icon "button" at bounding box center [1297, 22] width 11 height 11
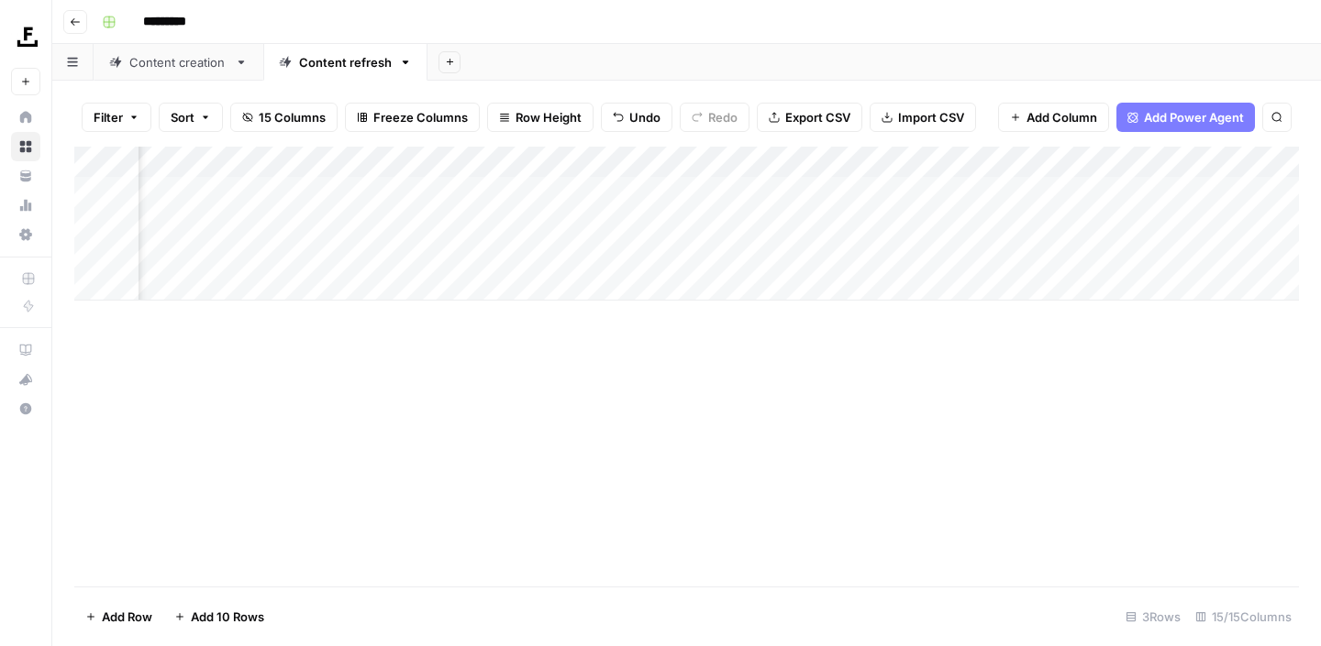
scroll to position [0, 998]
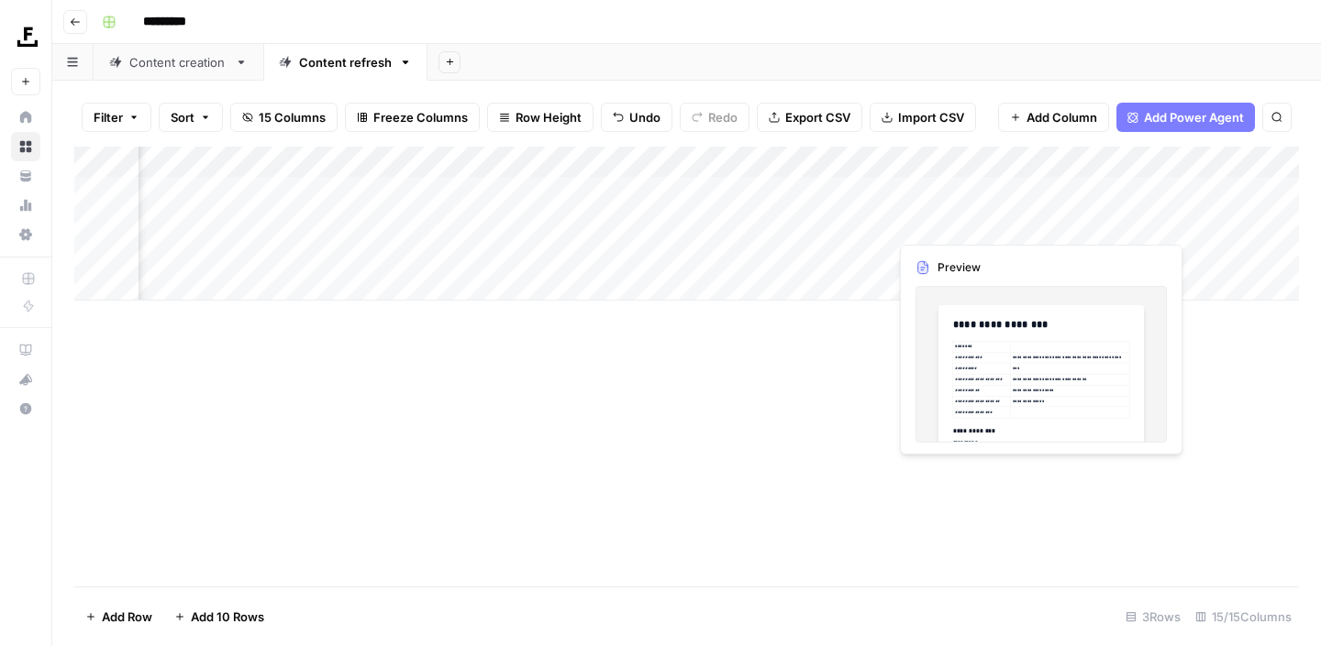
click at [1153, 222] on div "Add Column" at bounding box center [686, 224] width 1224 height 154
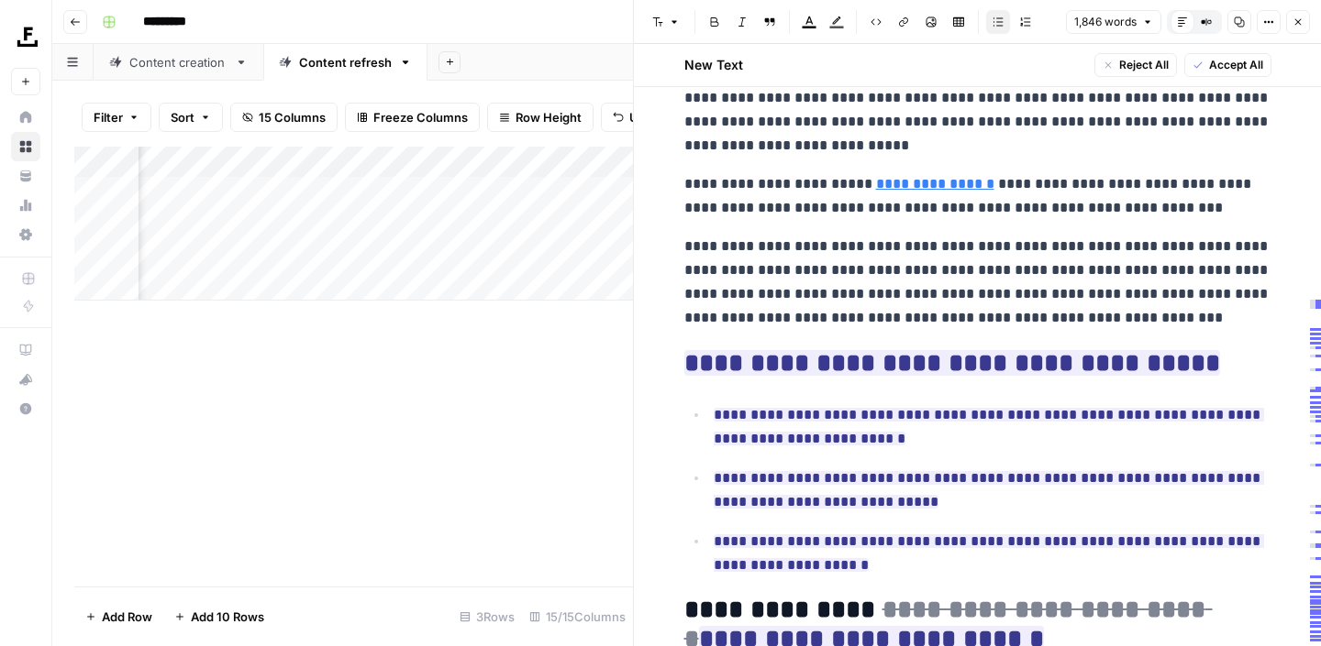
scroll to position [3440, 0]
click at [1301, 27] on icon "button" at bounding box center [1297, 22] width 11 height 11
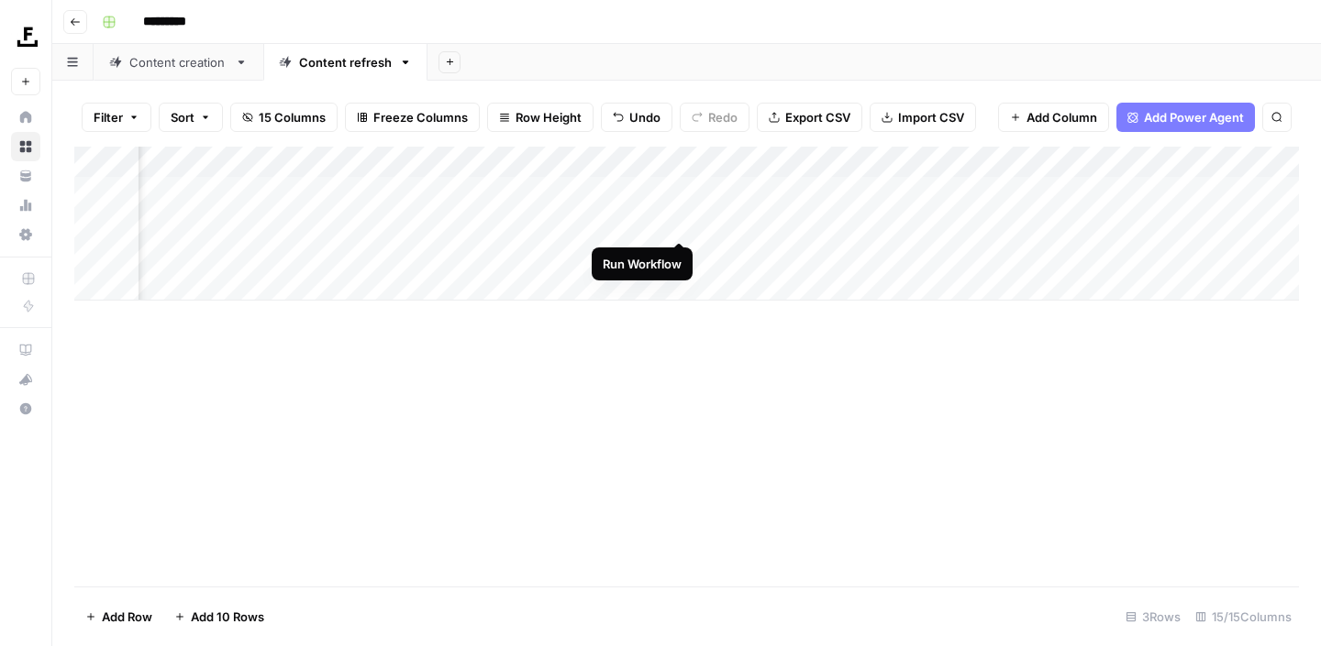
click at [682, 220] on div "Add Column" at bounding box center [686, 224] width 1224 height 154
click at [1002, 223] on div "Add Column" at bounding box center [686, 224] width 1224 height 154
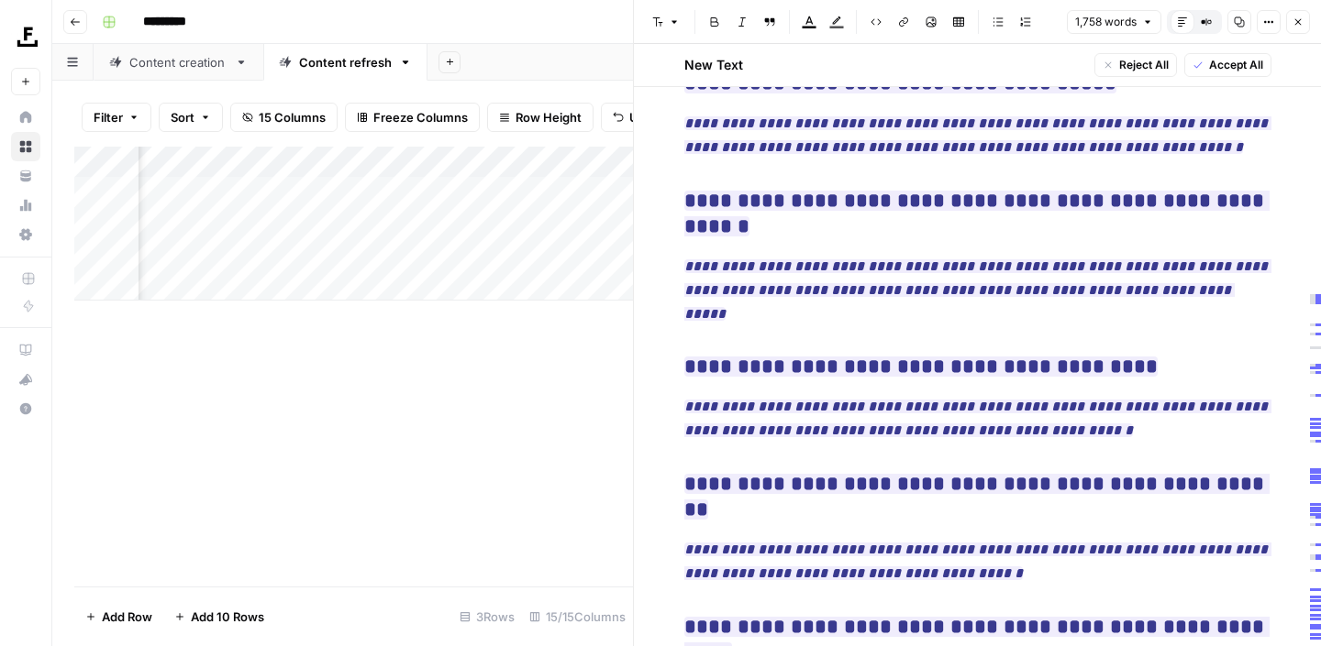
scroll to position [6883, 0]
